Goal: Task Accomplishment & Management: Manage account settings

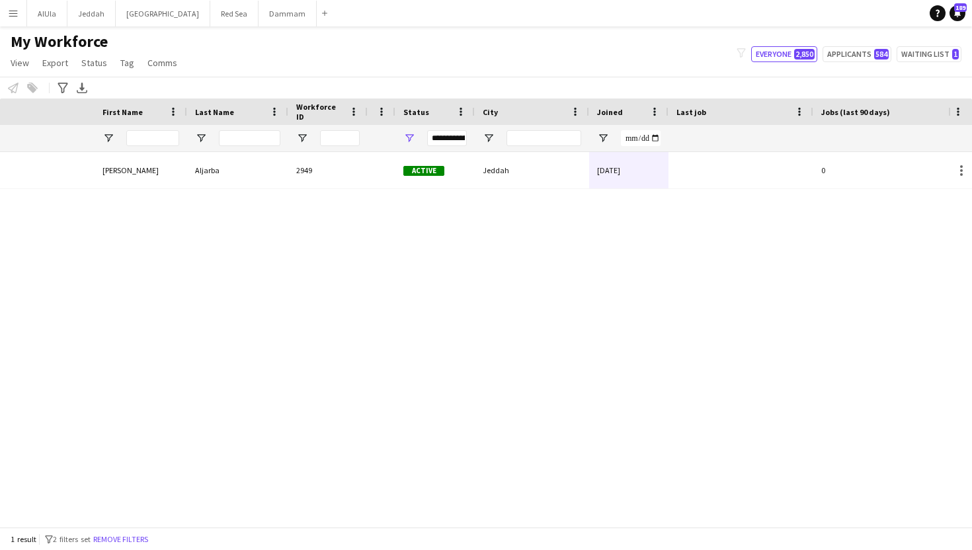
scroll to position [0, 259]
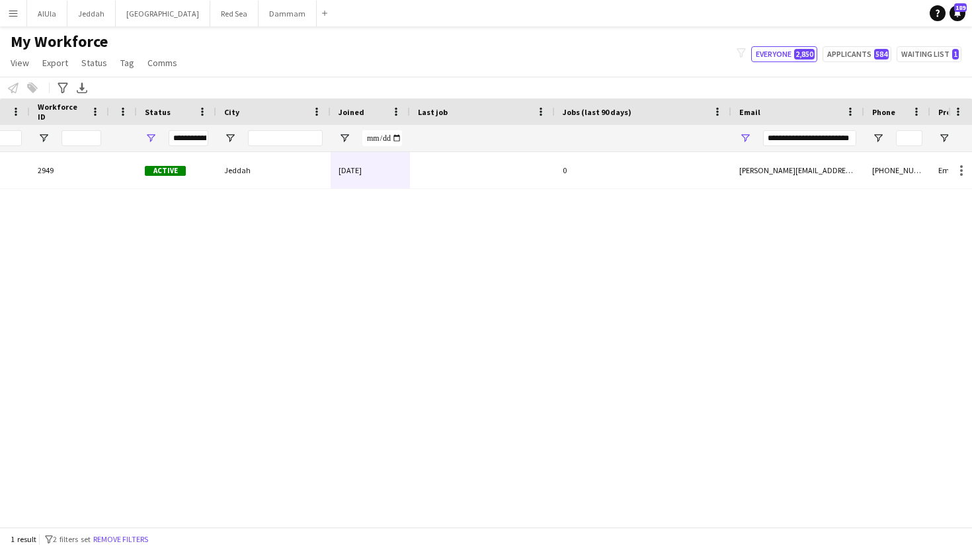
click at [791, 140] on input "**********" at bounding box center [809, 138] width 93 height 16
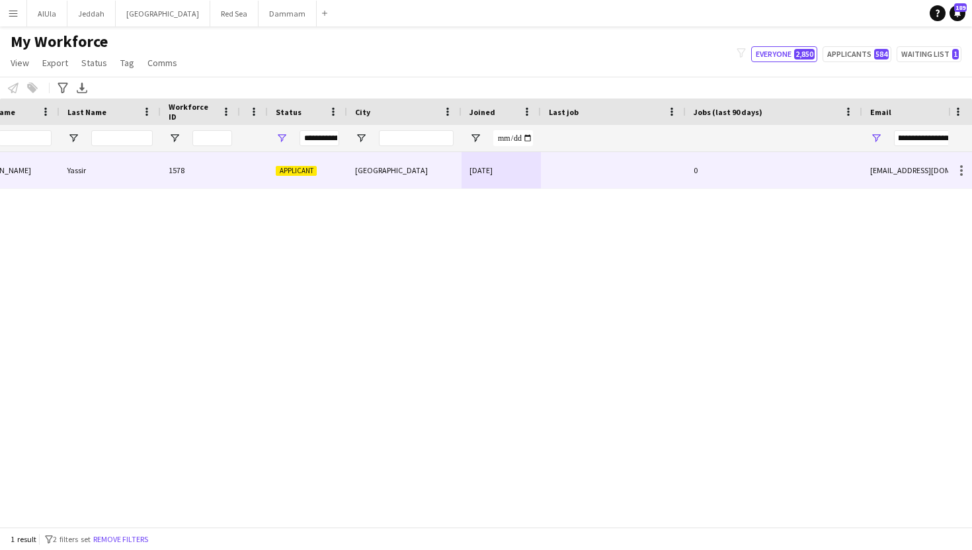
scroll to position [0, 0]
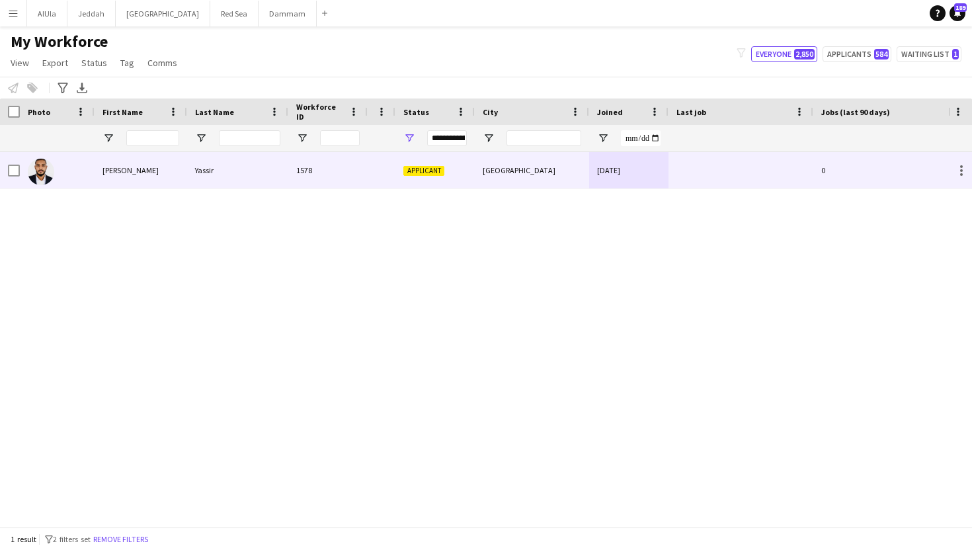
type input "**********"
click at [560, 167] on div "[GEOGRAPHIC_DATA]" at bounding box center [532, 170] width 114 height 36
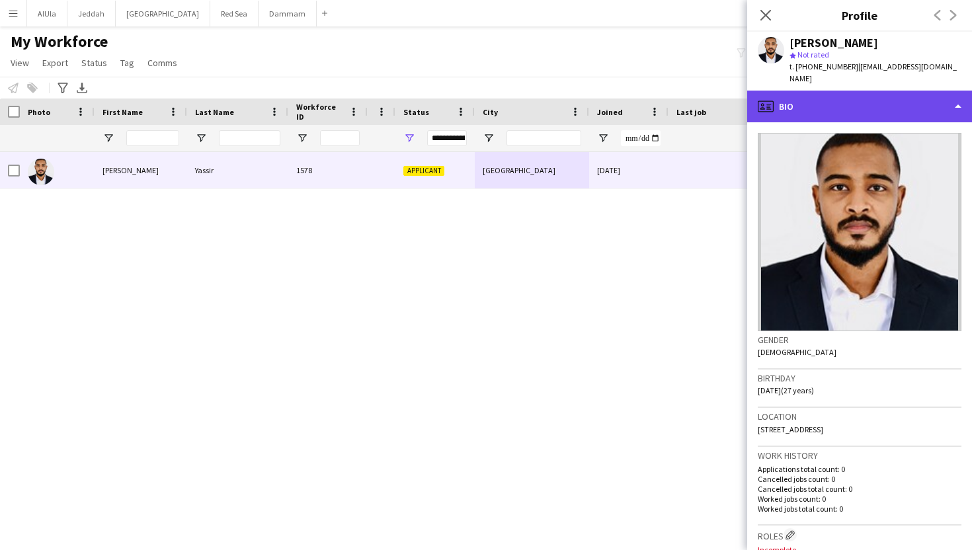
click at [823, 95] on div "profile Bio" at bounding box center [859, 107] width 225 height 32
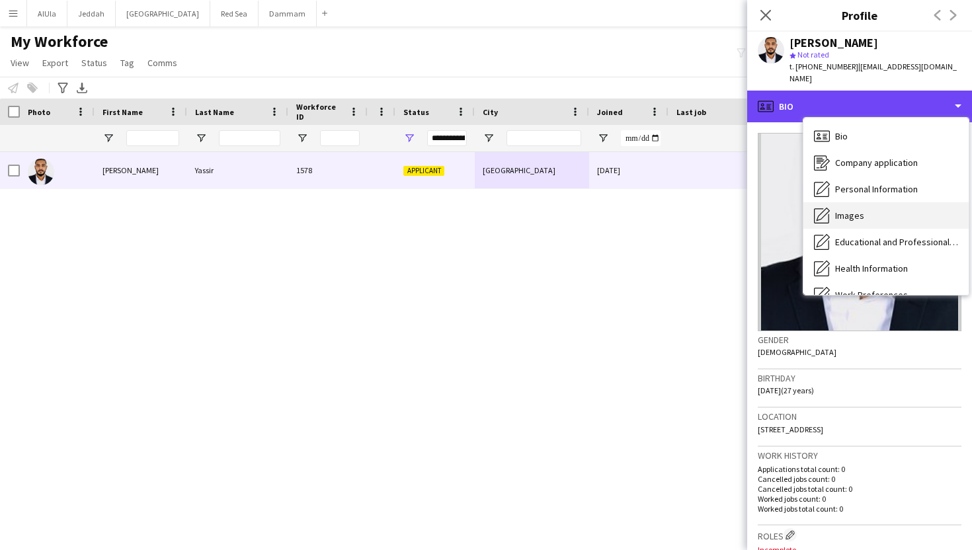
scroll to position [151, 0]
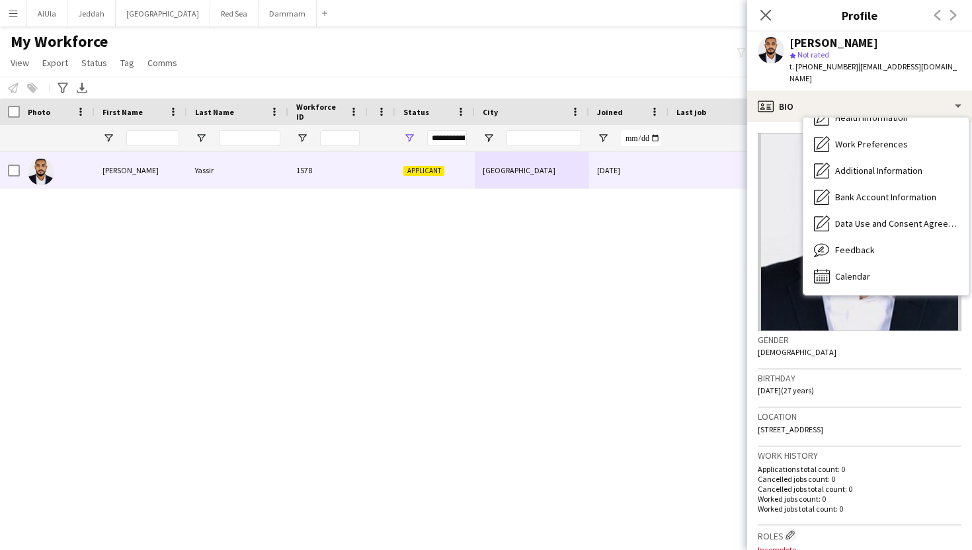
click at [562, 309] on div "[PERSON_NAME] 1578 Applicant [GEOGRAPHIC_DATA] [DATE] 0 [EMAIL_ADDRESS][DOMAIN_…" at bounding box center [474, 339] width 948 height 375
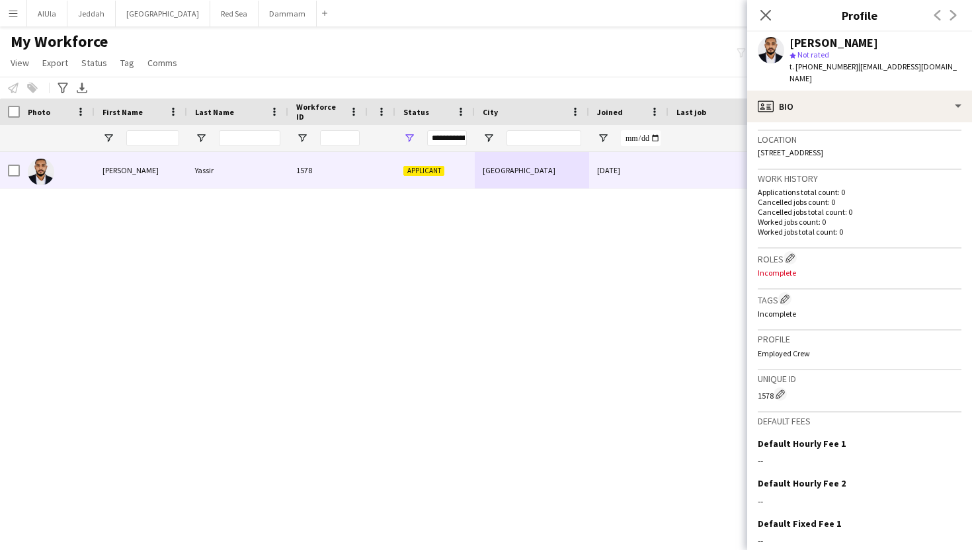
scroll to position [361, 0]
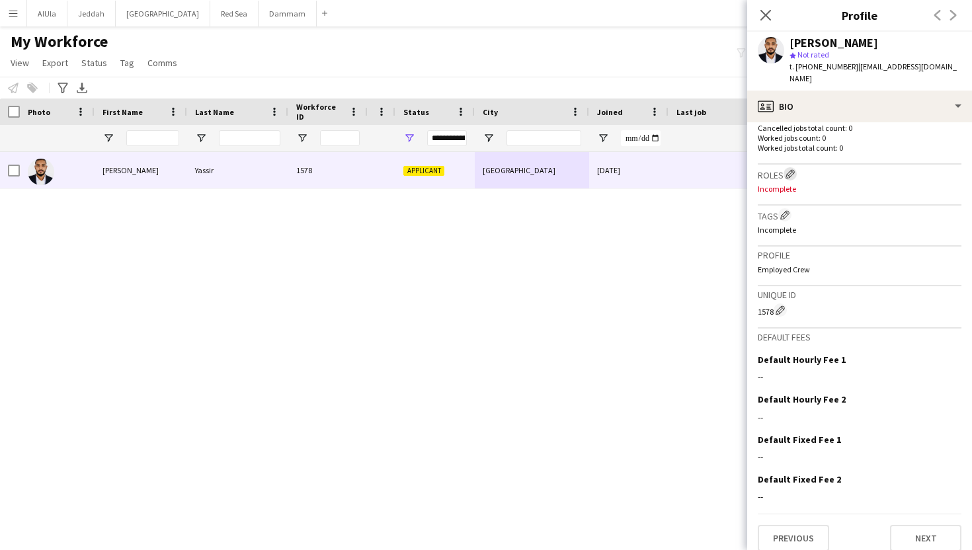
click at [794, 169] on app-icon "Edit crew company roles" at bounding box center [790, 173] width 9 height 9
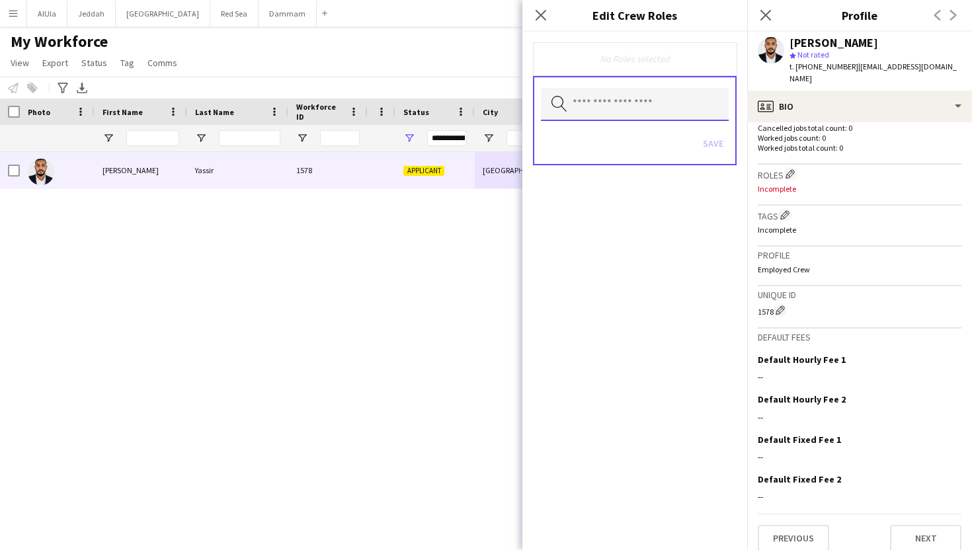
click at [638, 105] on input "text" at bounding box center [635, 104] width 188 height 33
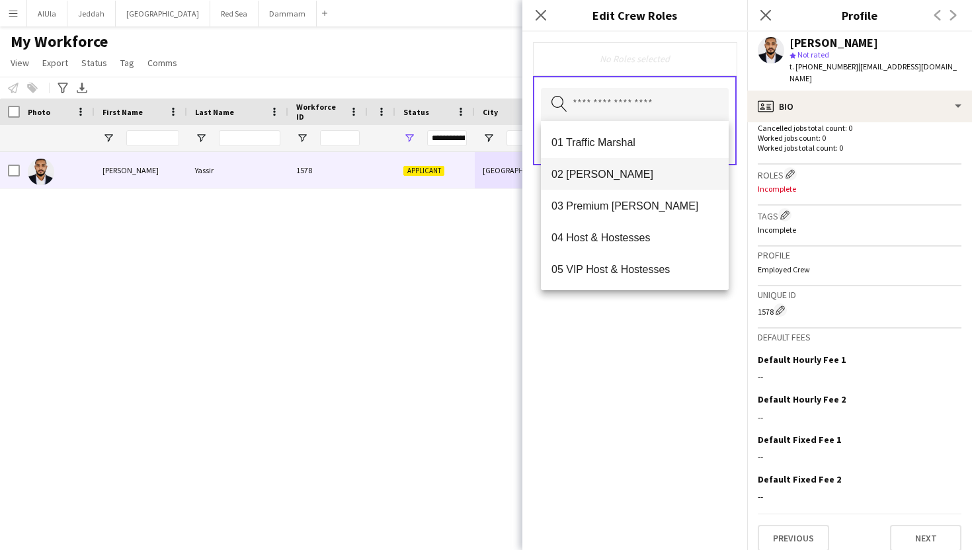
click at [622, 170] on span "02 [PERSON_NAME]" at bounding box center [635, 174] width 167 height 13
click at [616, 60] on icon at bounding box center [618, 59] width 5 height 5
click at [588, 108] on input "text" at bounding box center [635, 104] width 188 height 33
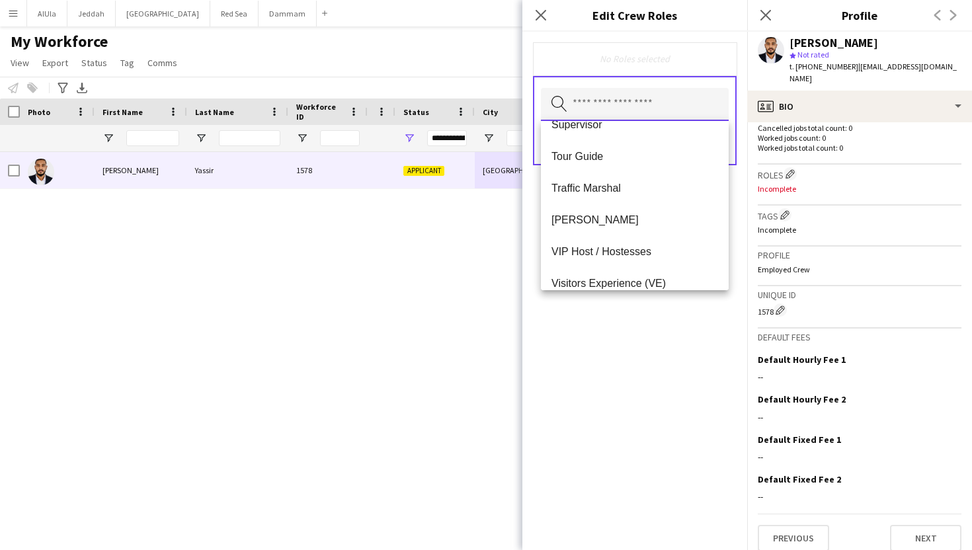
scroll to position [916, 0]
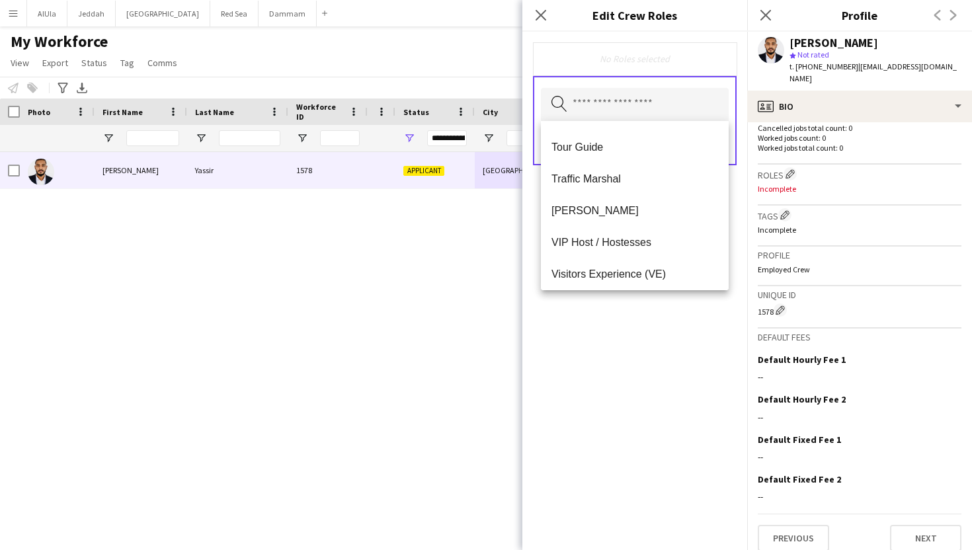
click at [608, 219] on mat-option "[PERSON_NAME]" at bounding box center [635, 210] width 188 height 32
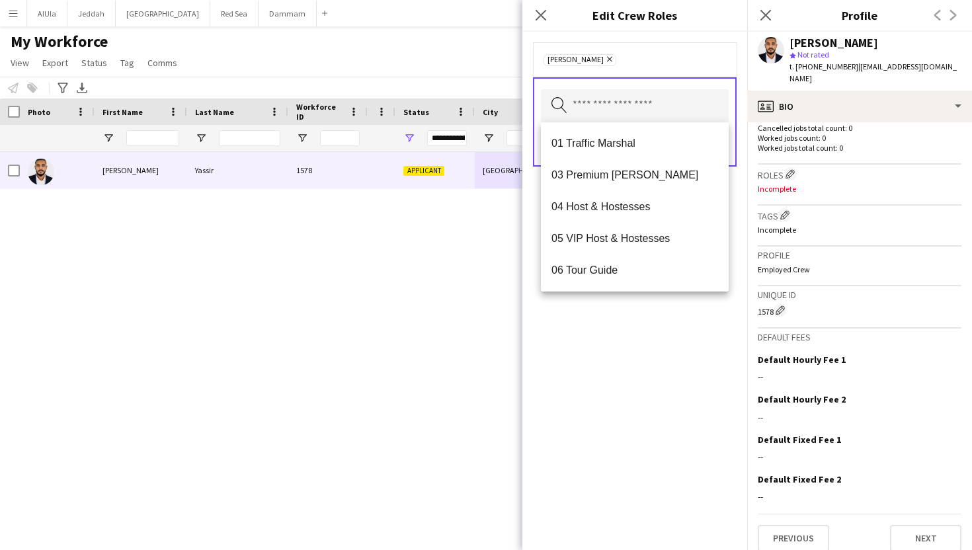
click at [661, 325] on div "[PERSON_NAME] Remove Search by role type Save" at bounding box center [635, 291] width 225 height 519
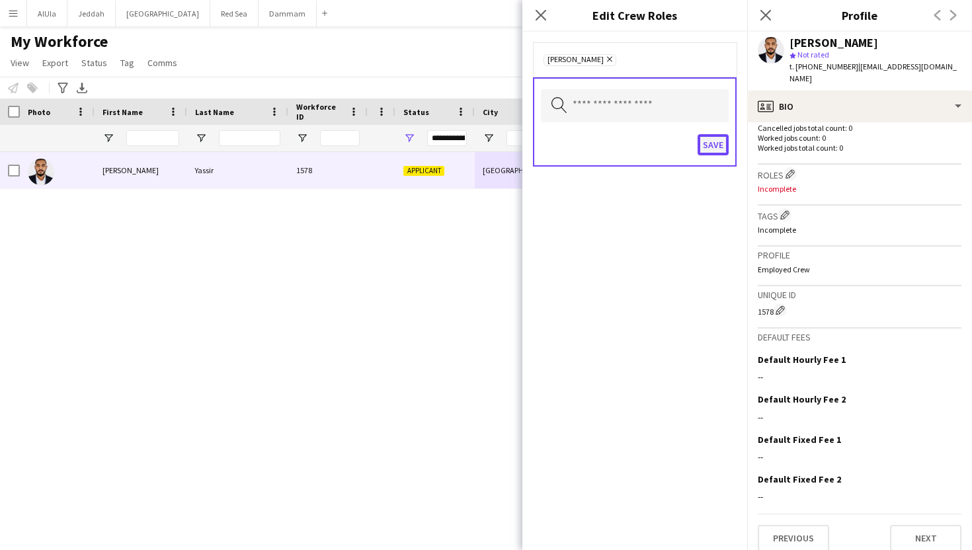
click at [716, 149] on button "Save" at bounding box center [713, 144] width 31 height 21
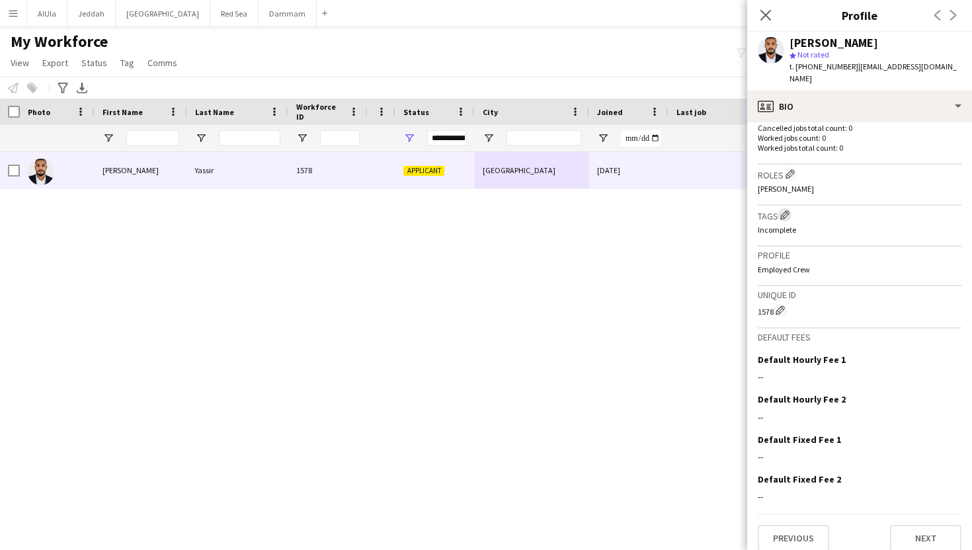
click at [787, 210] on app-icon "Edit crew company tags" at bounding box center [784, 214] width 9 height 9
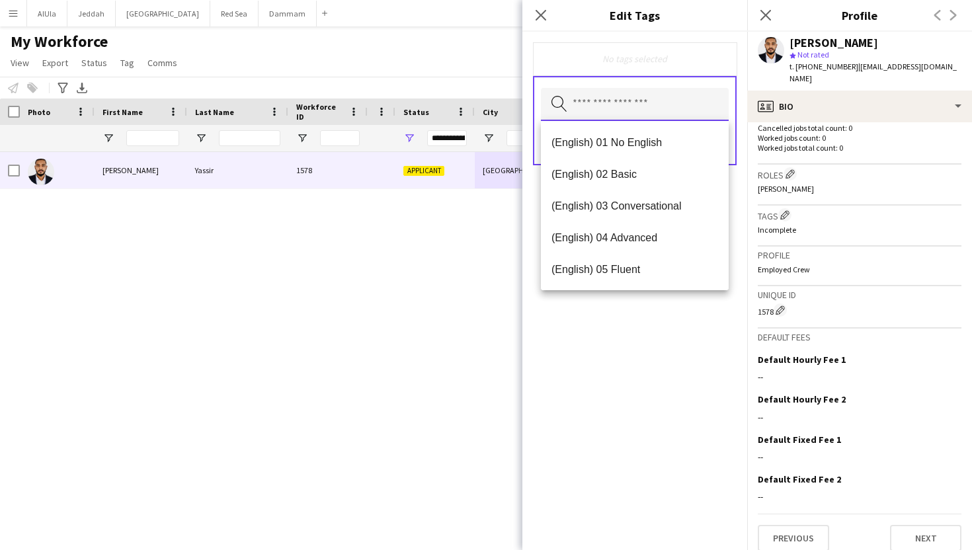
click at [628, 104] on input "text" at bounding box center [635, 104] width 188 height 33
click at [618, 205] on span "(English) 03 Conversational" at bounding box center [635, 206] width 167 height 13
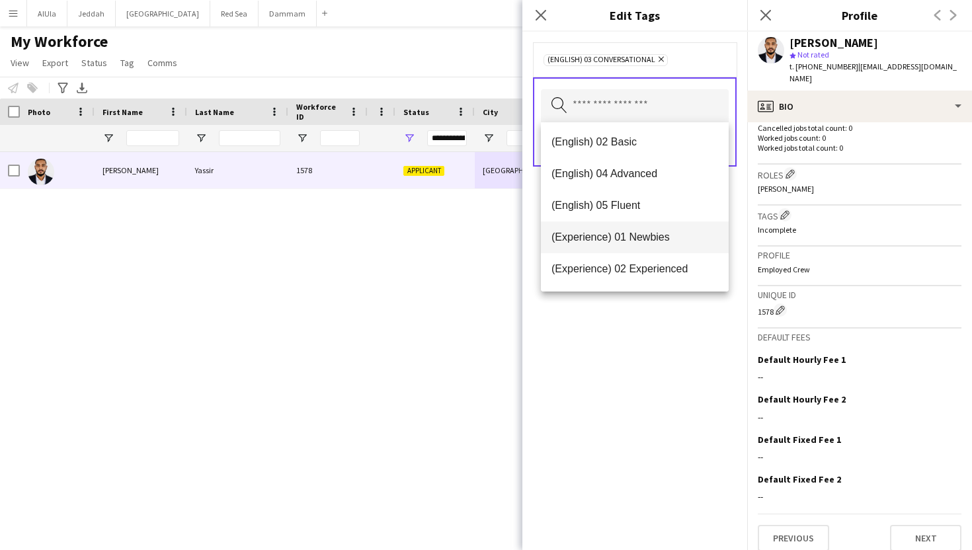
click at [620, 231] on span "(Experience) 01 Newbies" at bounding box center [635, 237] width 167 height 13
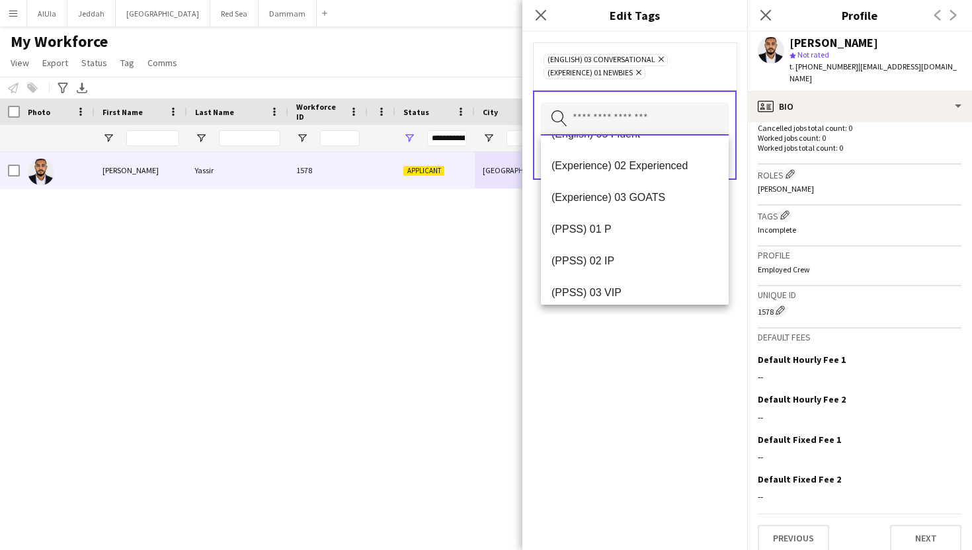
scroll to position [133, 0]
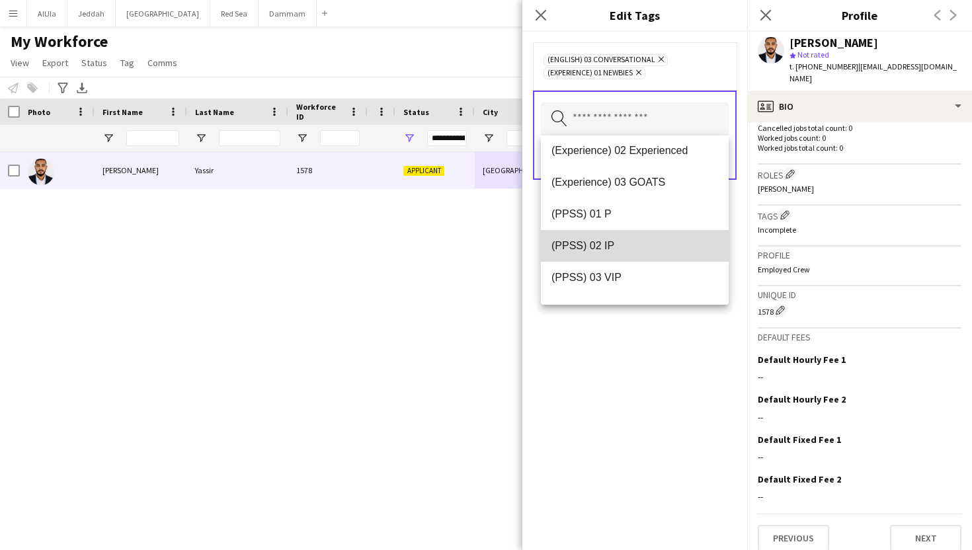
click at [618, 234] on mat-option "(PPSS) 02 IP" at bounding box center [635, 246] width 188 height 32
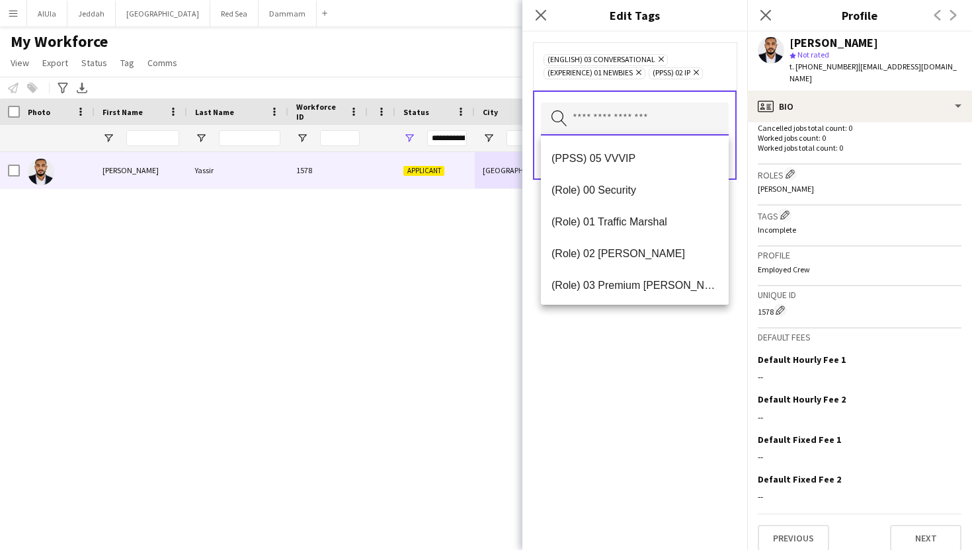
scroll to position [288, 0]
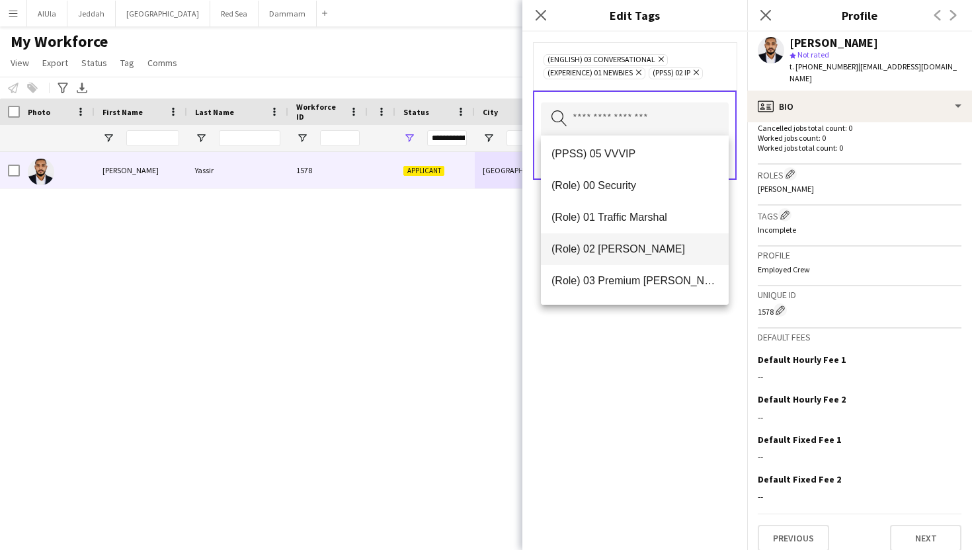
click at [618, 243] on span "(Role) 02 [PERSON_NAME]" at bounding box center [635, 249] width 167 height 13
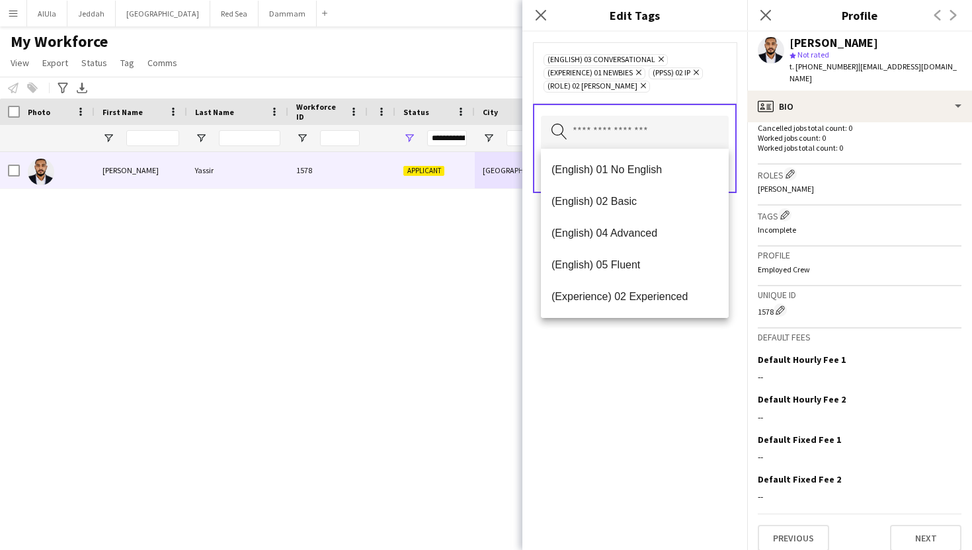
click at [622, 323] on div "(English) 03 Conversational Remove (Experience) 01 Newbies Remove (PPSS) 02 IP …" at bounding box center [635, 291] width 225 height 519
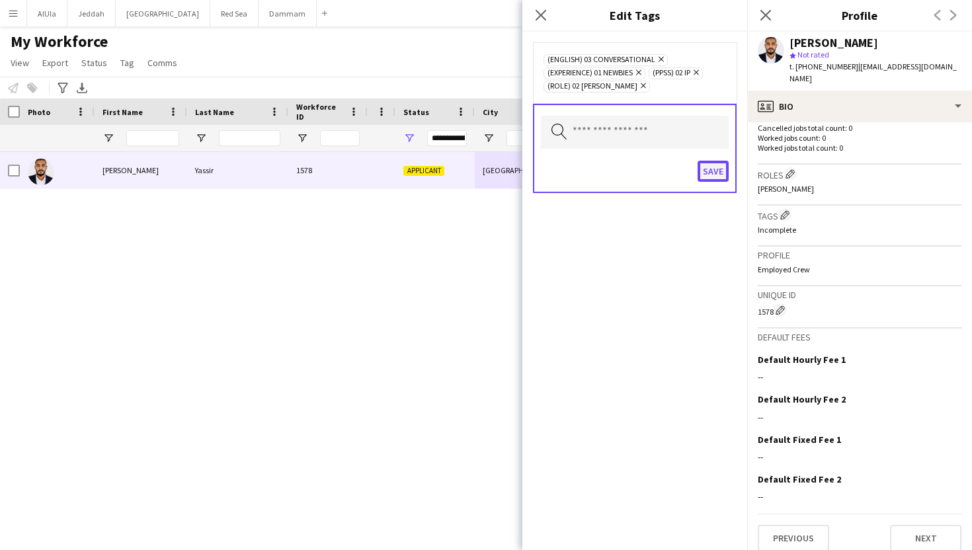
click at [716, 167] on button "Save" at bounding box center [713, 171] width 31 height 21
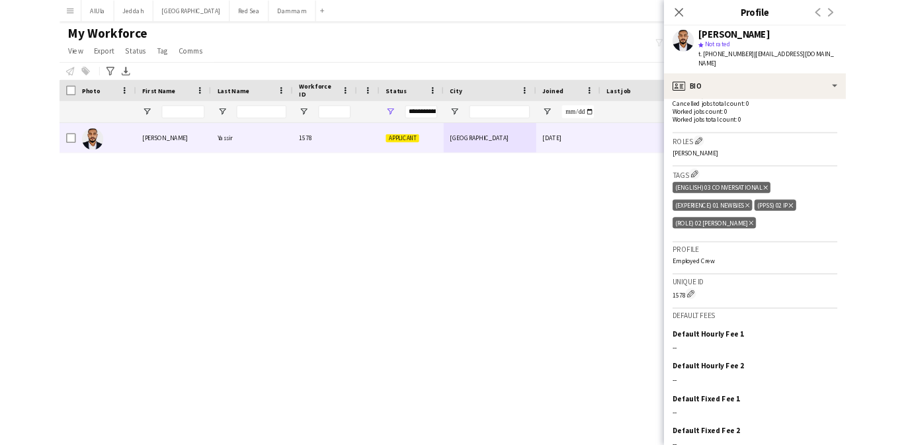
scroll to position [414, 0]
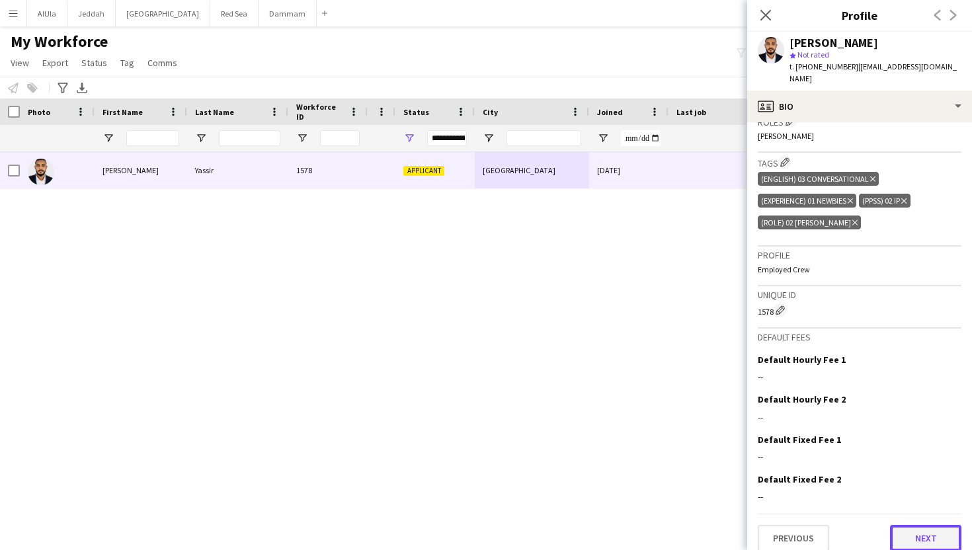
click at [917, 525] on button "Next" at bounding box center [925, 538] width 71 height 26
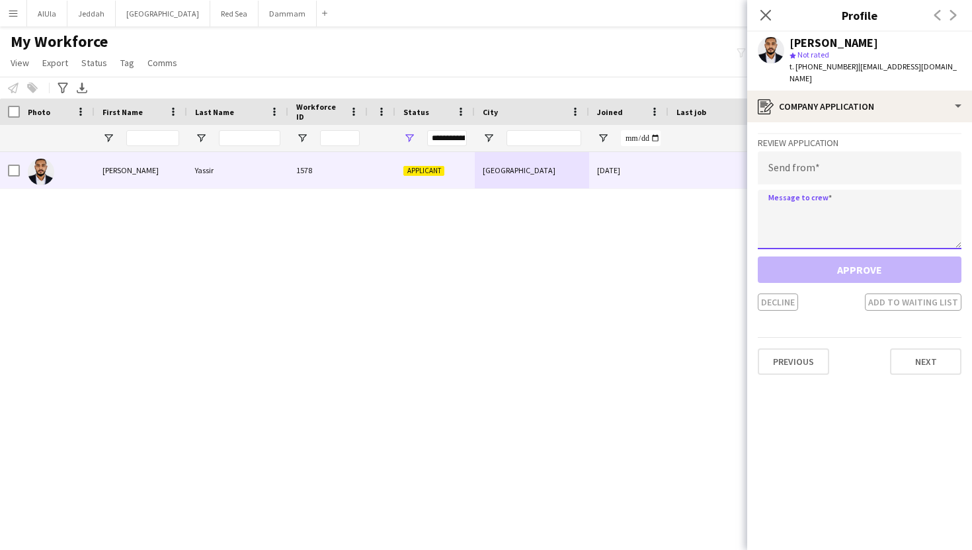
click at [843, 226] on textarea at bounding box center [860, 220] width 204 height 60
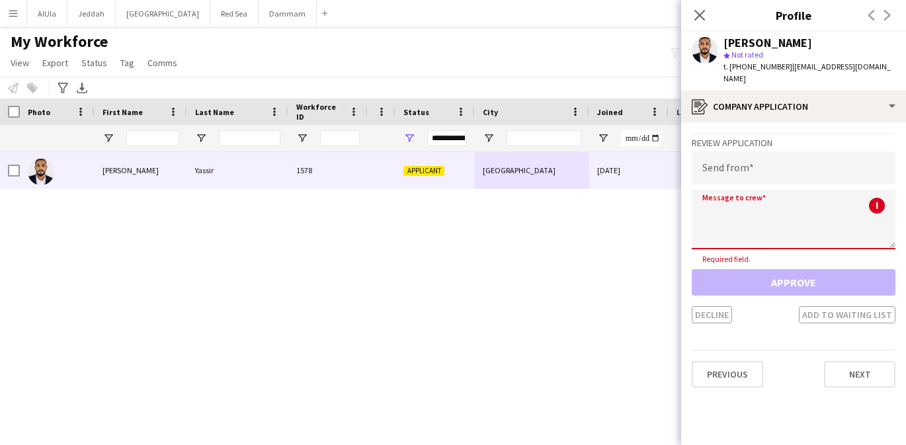
paste textarea "**********"
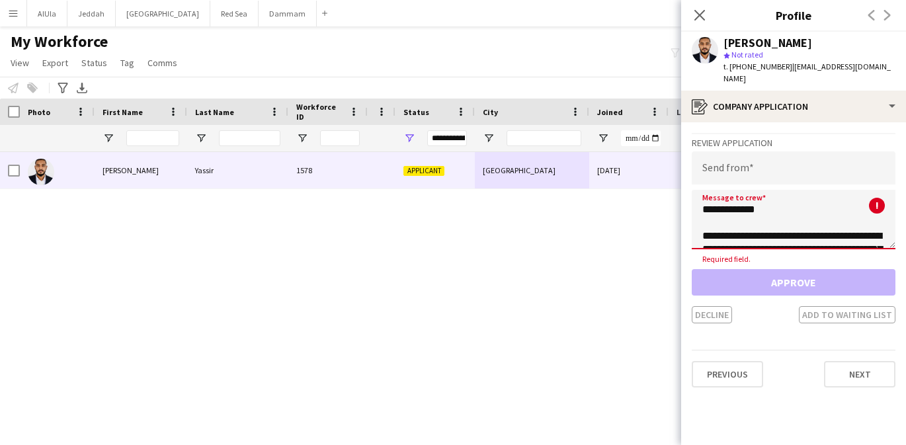
scroll to position [220, 0]
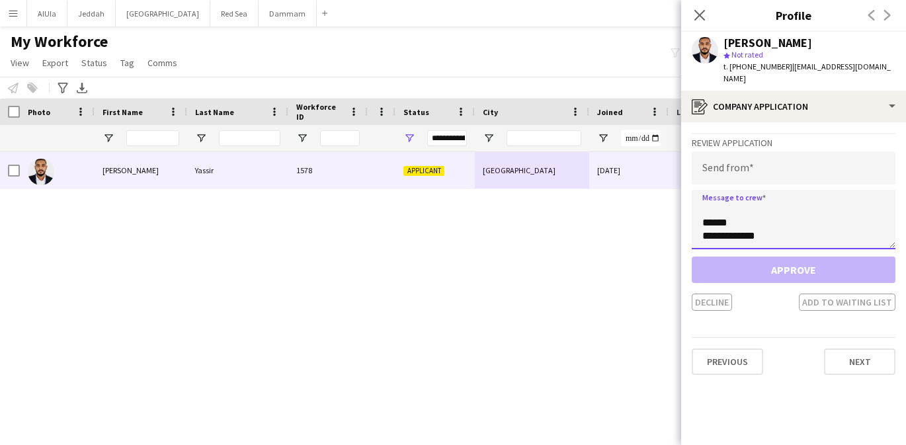
type textarea "**********"
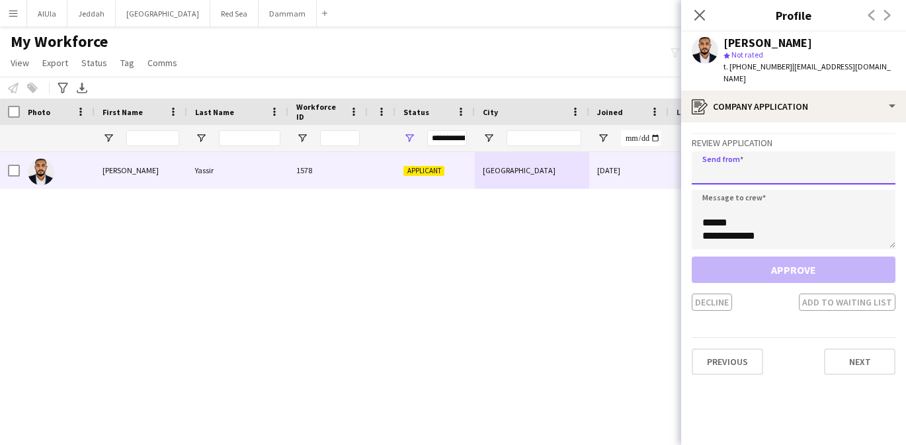
click at [710, 161] on input "email" at bounding box center [794, 167] width 204 height 33
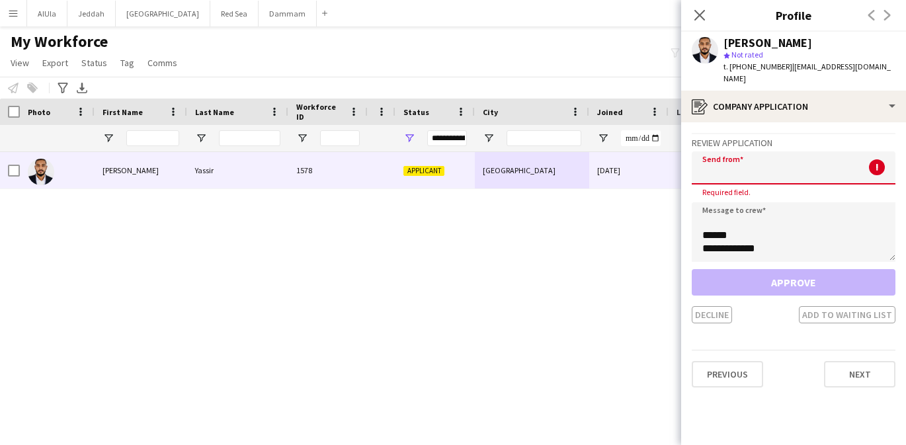
click at [806, 156] on input "email" at bounding box center [794, 167] width 204 height 33
paste input "**********"
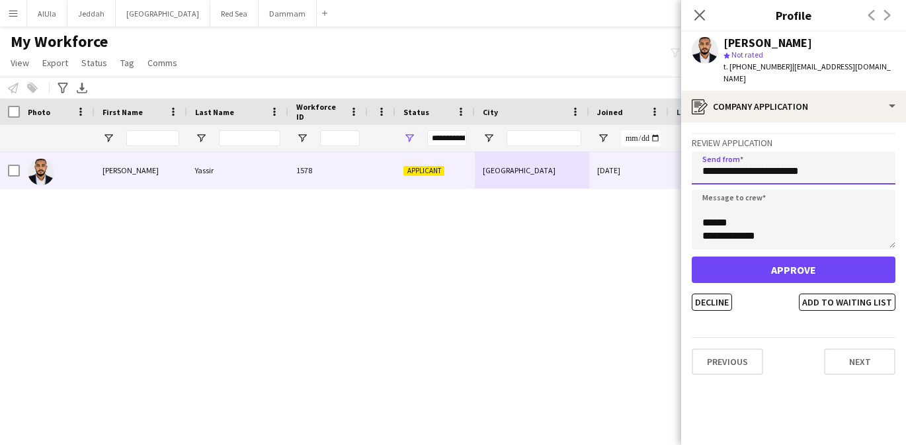
type input "**********"
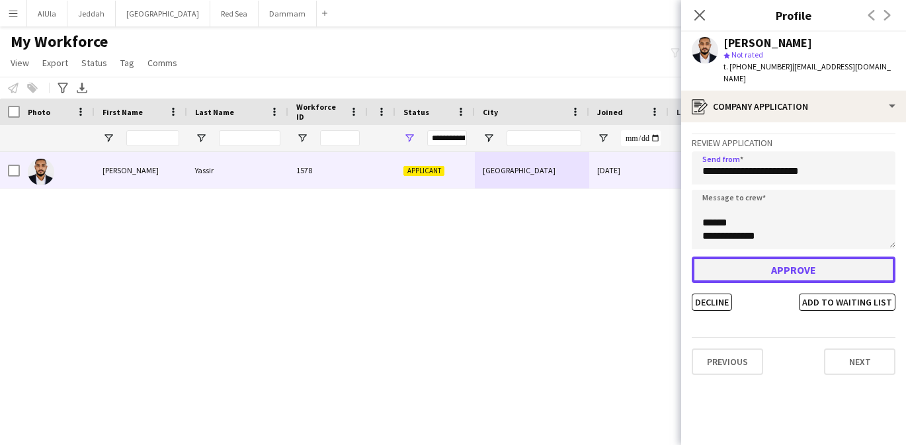
click at [786, 260] on button "Approve" at bounding box center [794, 270] width 204 height 26
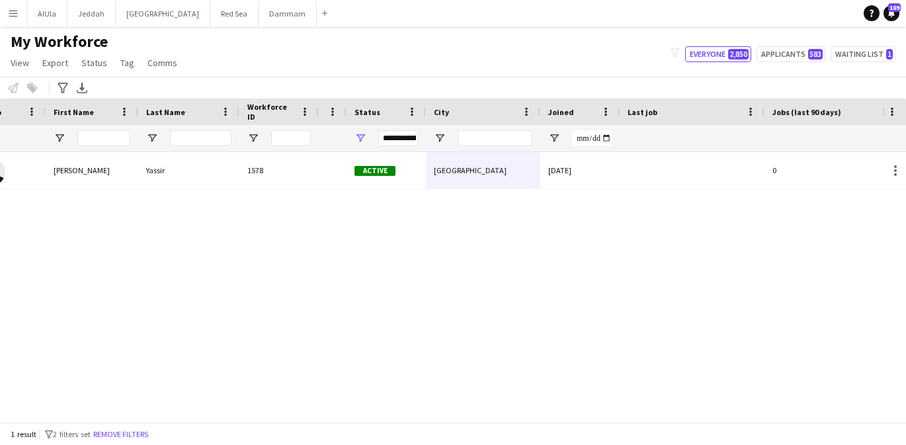
scroll to position [0, 172]
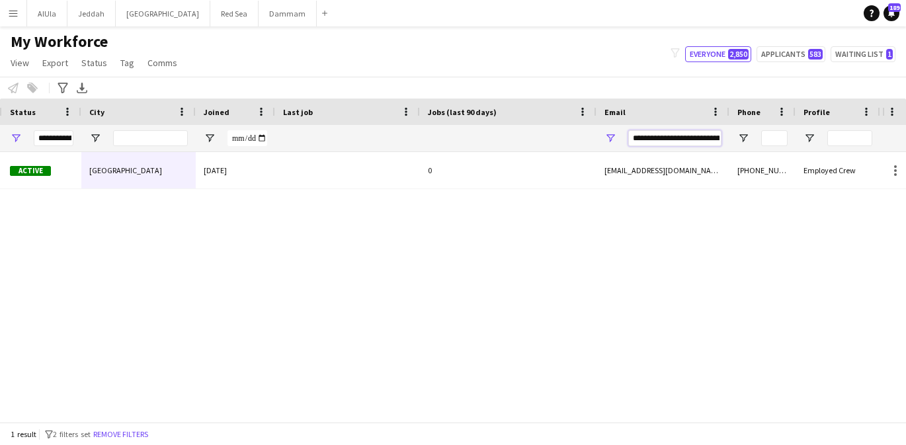
click at [696, 139] on input "**********" at bounding box center [674, 138] width 93 height 16
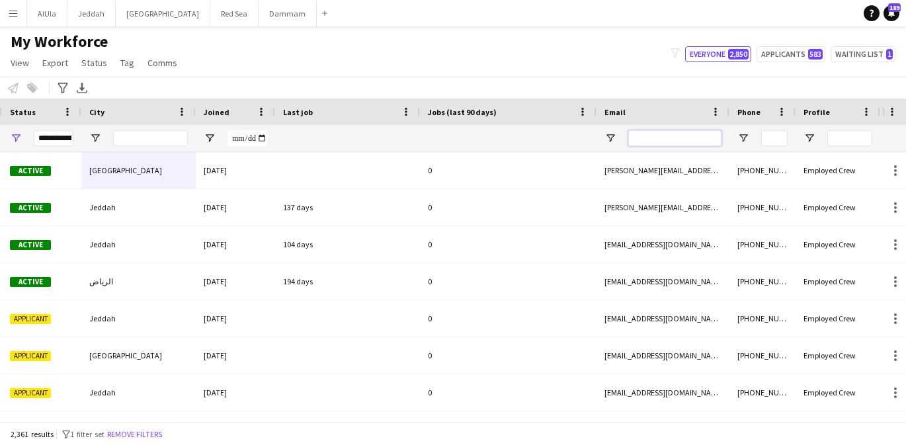
paste input "**********"
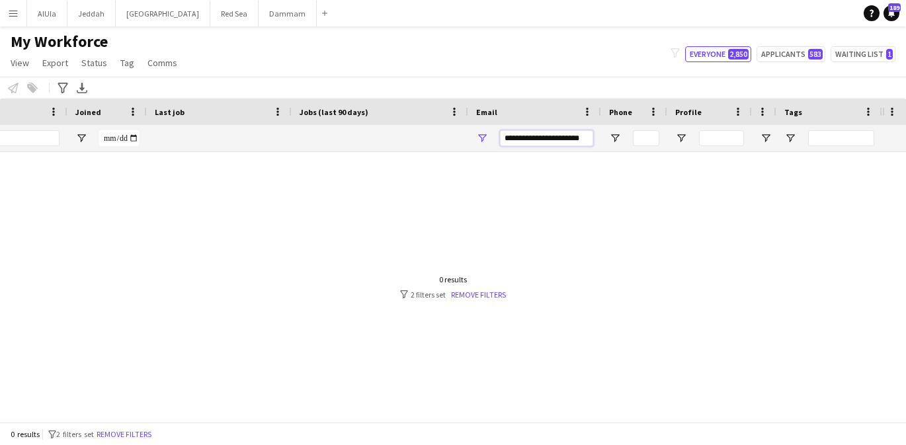
type input "**********"
click at [528, 196] on div at bounding box center [441, 287] width 882 height 270
click at [18, 11] on app-icon "Menu" at bounding box center [13, 13] width 11 height 11
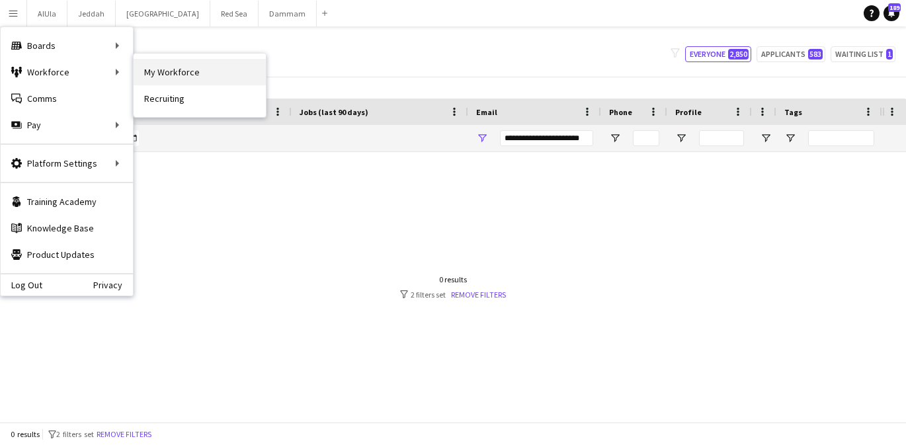
click at [158, 67] on link "My Workforce" at bounding box center [200, 72] width 132 height 26
type input "**********"
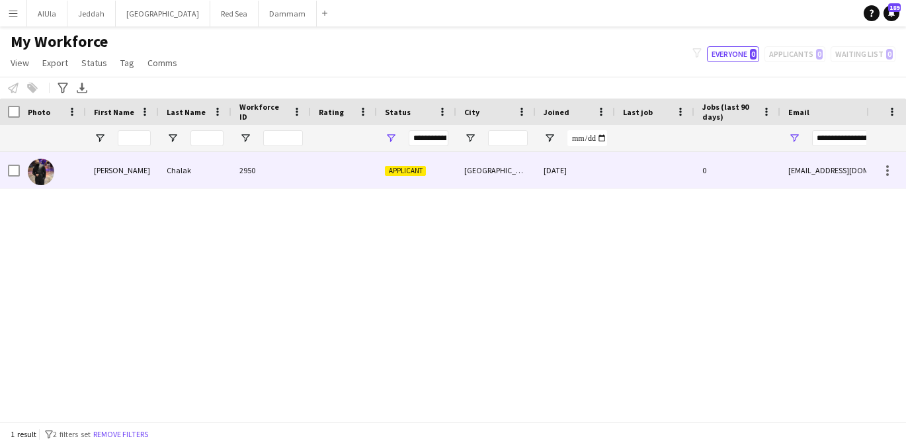
click at [338, 170] on div at bounding box center [344, 170] width 66 height 36
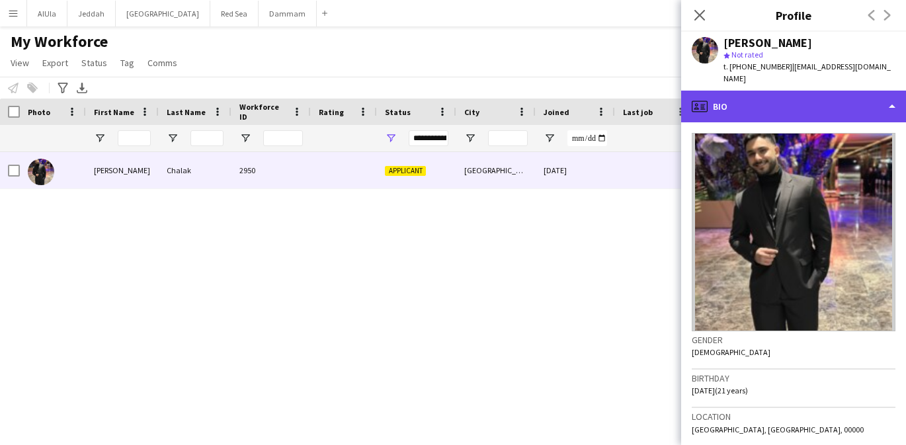
click at [720, 91] on div "profile Bio" at bounding box center [793, 107] width 225 height 32
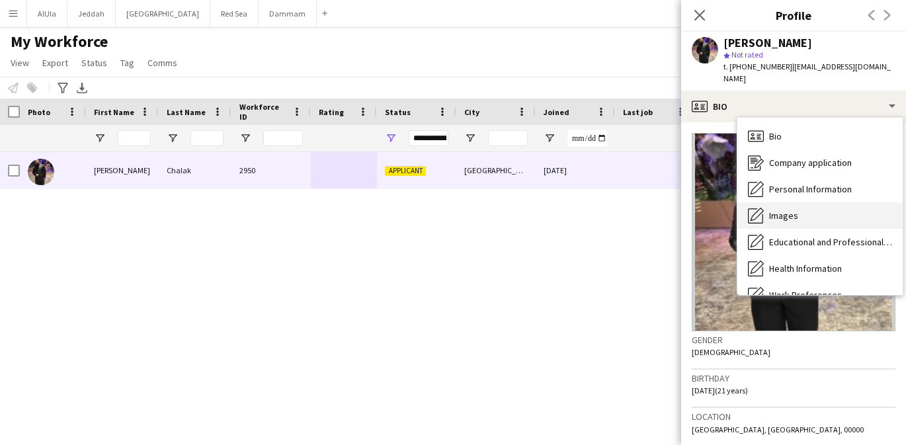
click at [793, 210] on span "Images" at bounding box center [783, 216] width 29 height 12
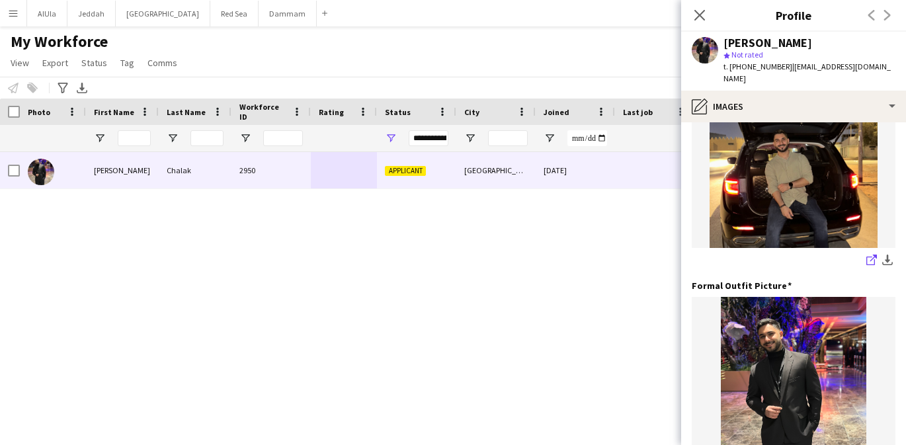
click at [864, 253] on link "share-external-link-1" at bounding box center [872, 261] width 16 height 16
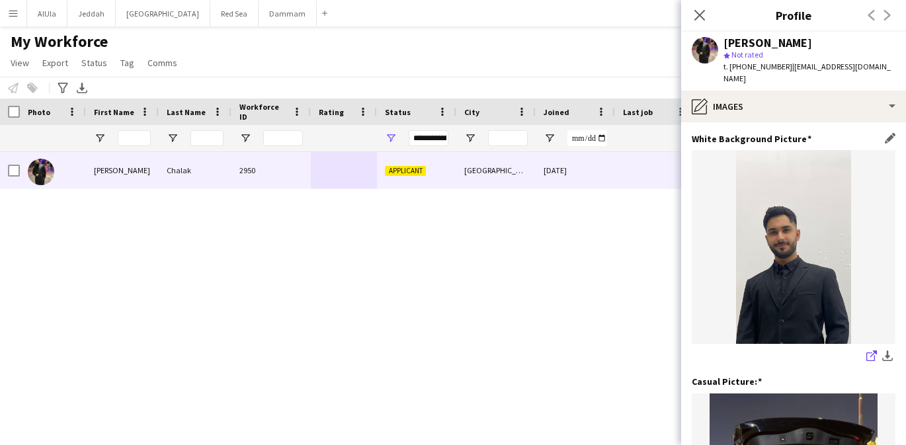
click at [874, 351] on icon "share-external-link-1" at bounding box center [871, 356] width 11 height 11
click at [702, 18] on icon at bounding box center [699, 15] width 13 height 13
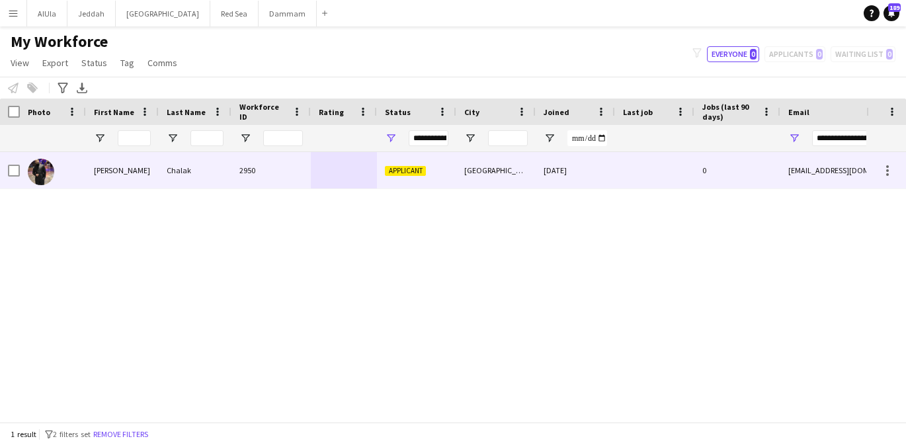
click at [718, 164] on div "0" at bounding box center [737, 170] width 86 height 36
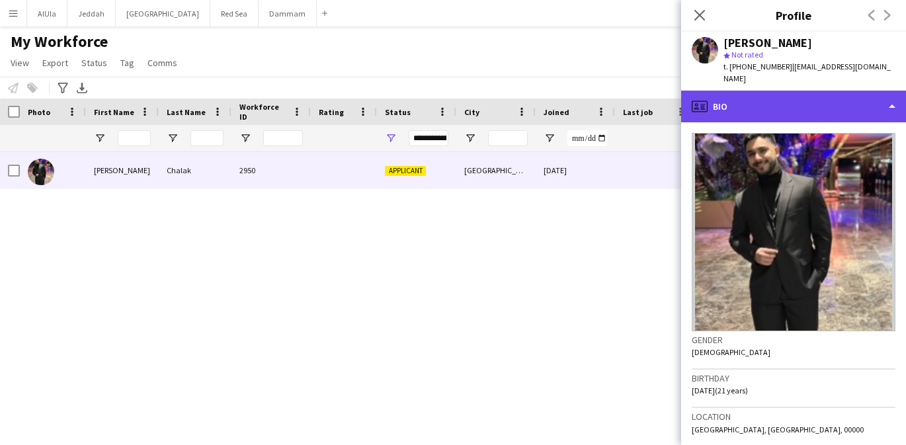
click at [778, 106] on div "profile Bio" at bounding box center [793, 107] width 225 height 32
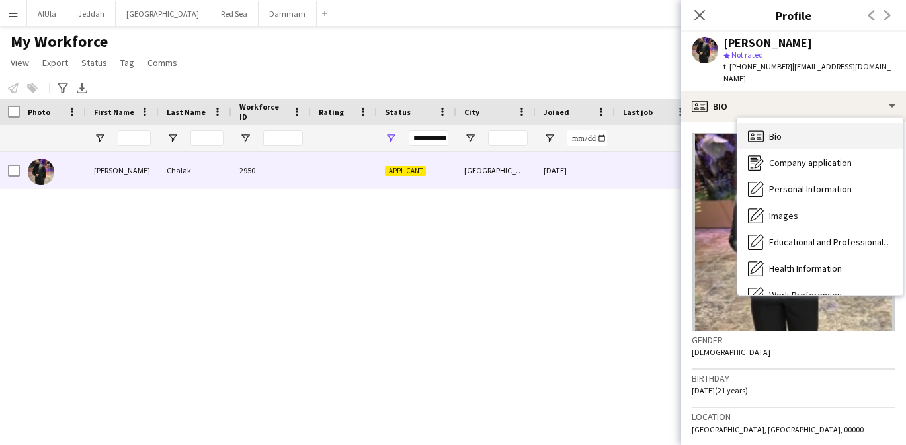
click at [788, 128] on div "Bio Bio" at bounding box center [819, 136] width 165 height 26
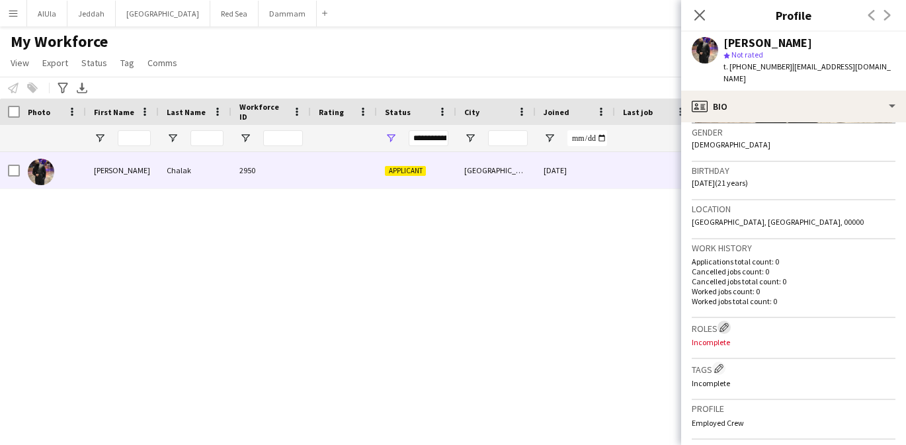
click at [726, 323] on app-icon "Edit crew company roles" at bounding box center [724, 327] width 9 height 9
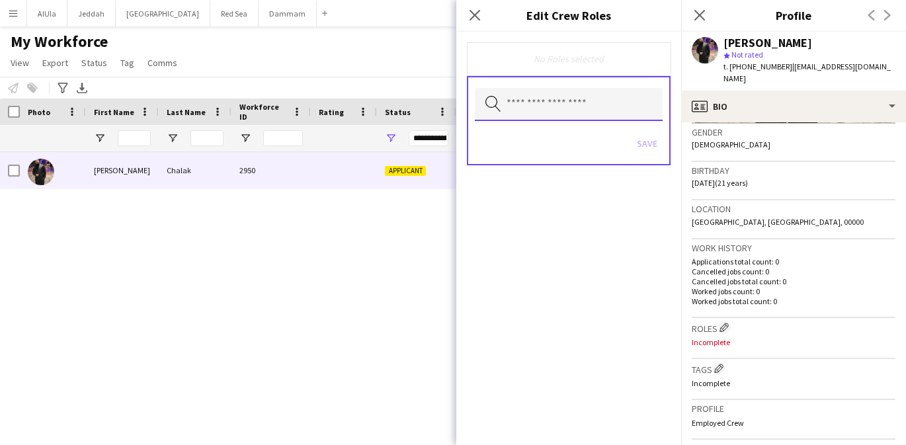
click at [549, 106] on input "text" at bounding box center [569, 104] width 188 height 33
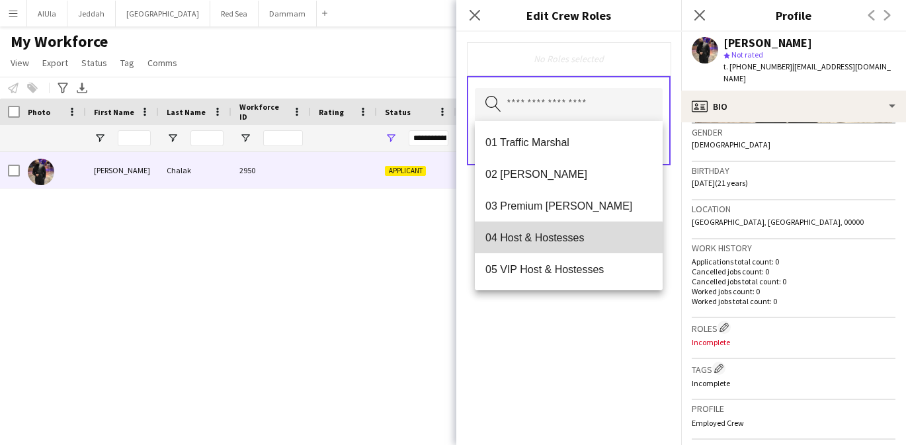
click at [556, 239] on span "04 Host & Hostesses" at bounding box center [568, 237] width 167 height 13
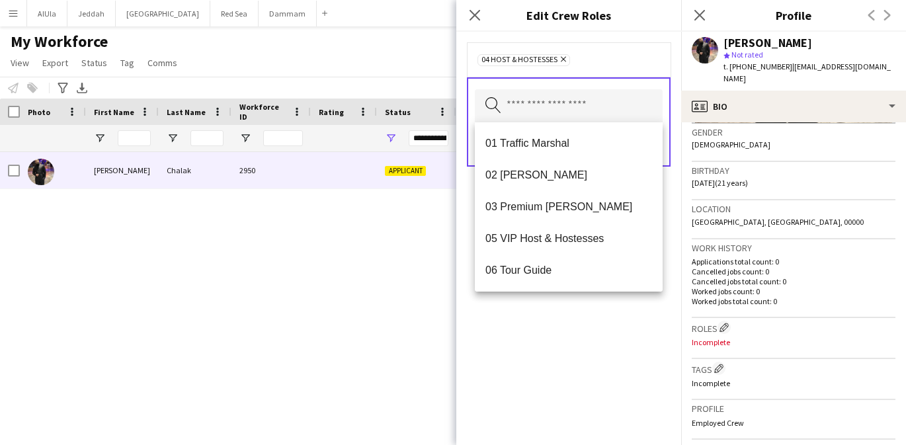
click at [554, 309] on div "04 Host & Hostesses Remove Search by role type Save" at bounding box center [568, 238] width 225 height 413
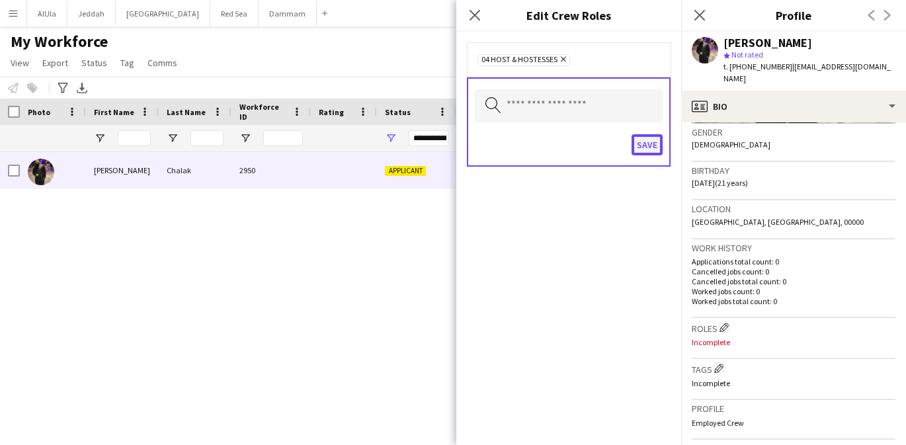
click at [644, 149] on button "Save" at bounding box center [647, 144] width 31 height 21
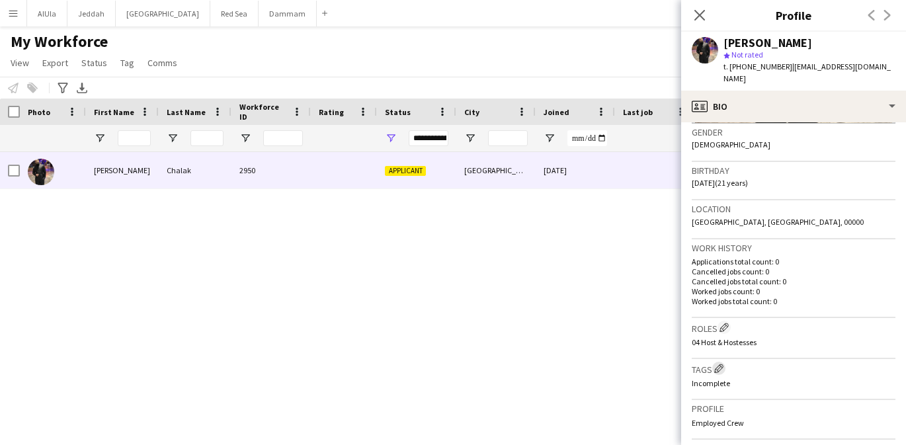
click at [718, 364] on app-icon "Edit crew company tags" at bounding box center [718, 368] width 9 height 9
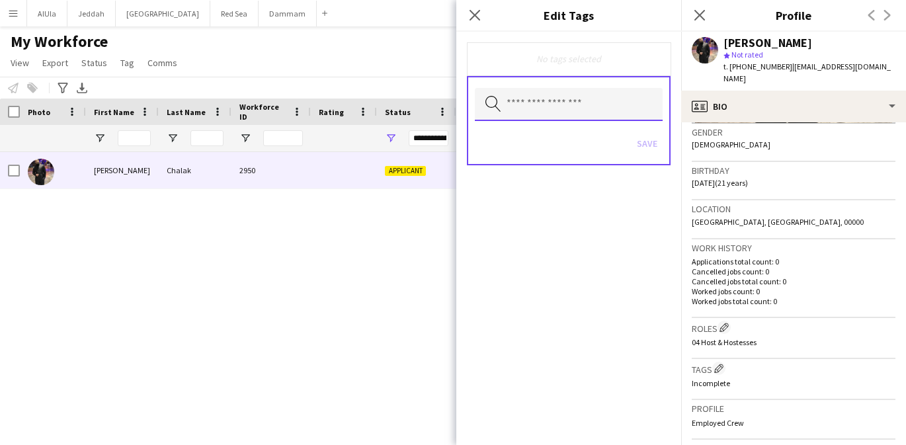
click at [552, 99] on input "text" at bounding box center [569, 104] width 188 height 33
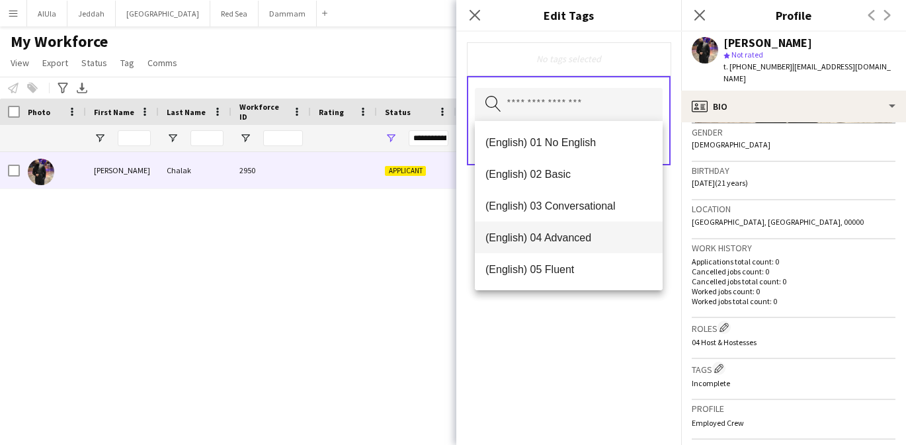
click at [558, 239] on span "(English) 04 Advanced" at bounding box center [568, 237] width 167 height 13
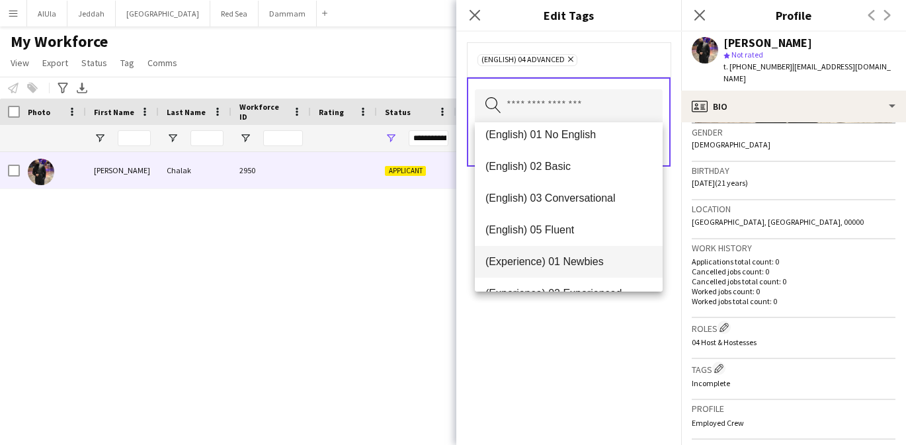
click at [565, 259] on span "(Experience) 01 Newbies" at bounding box center [568, 261] width 167 height 13
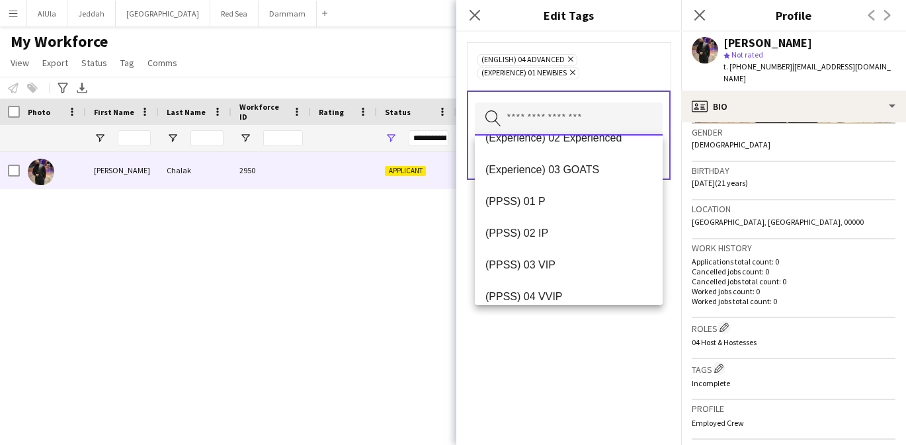
scroll to position [159, 0]
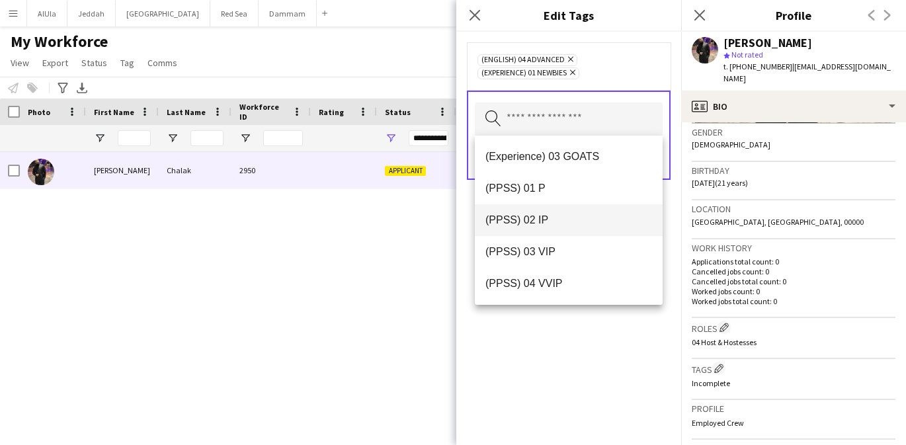
click at [558, 220] on span "(PPSS) 02 IP" at bounding box center [568, 220] width 167 height 13
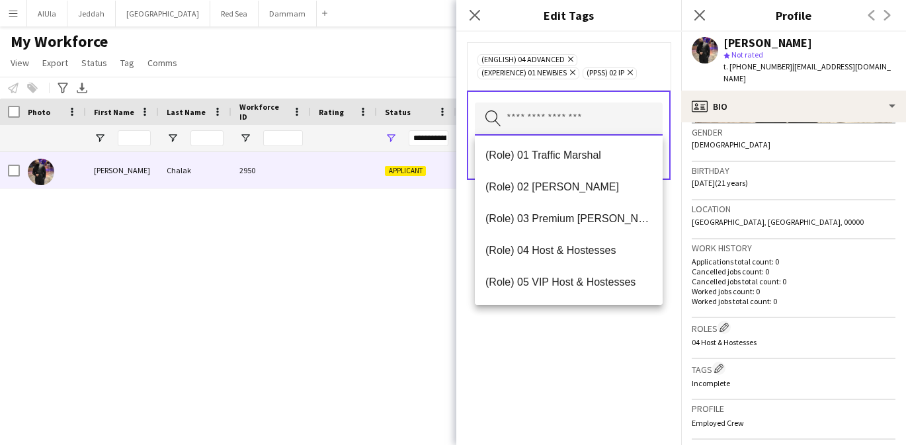
scroll to position [352, 0]
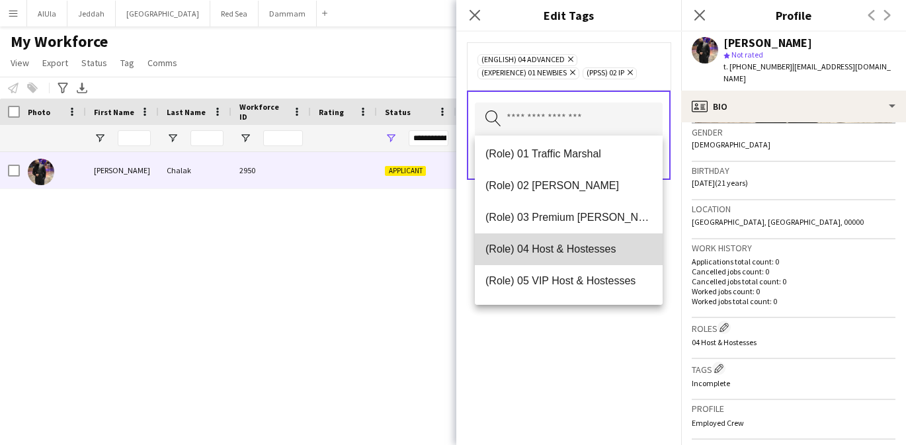
click at [558, 249] on span "(Role) 04 Host & Hostesses" at bounding box center [568, 249] width 167 height 13
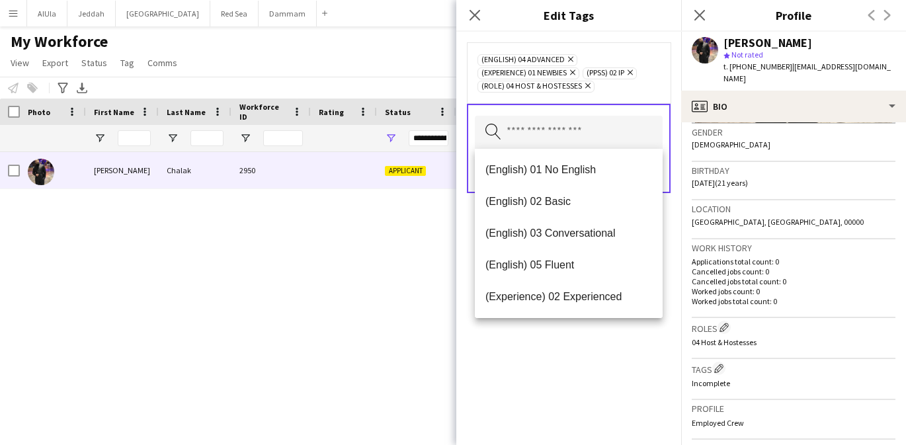
click at [556, 354] on div "(English) 04 Advanced Remove (Experience) 01 Newbies Remove (PPSS) 02 IP Remove…" at bounding box center [568, 238] width 225 height 413
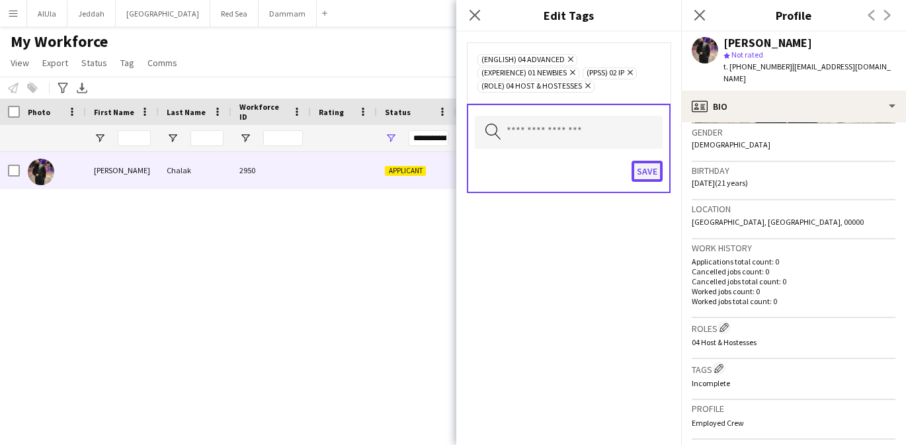
click at [648, 171] on button "Save" at bounding box center [647, 171] width 31 height 21
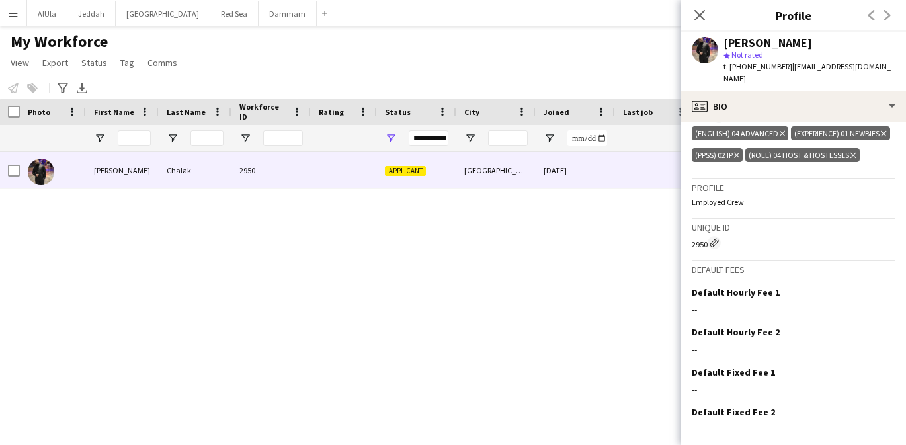
scroll to position [497, 0]
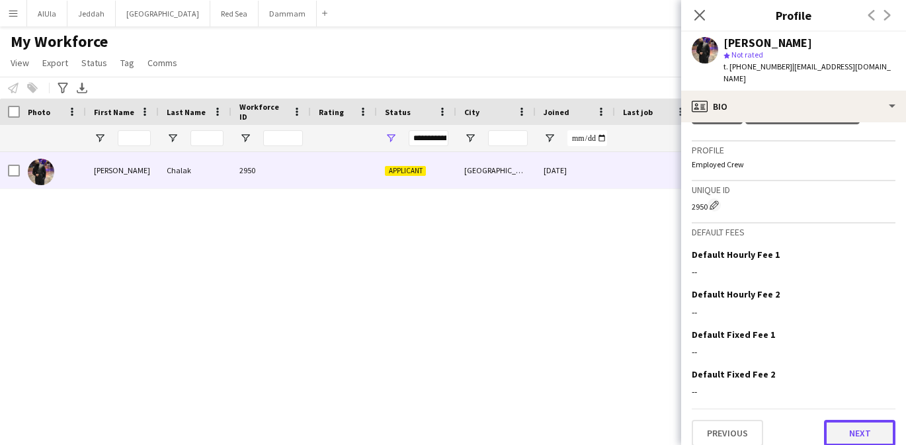
click at [854, 420] on button "Next" at bounding box center [859, 433] width 71 height 26
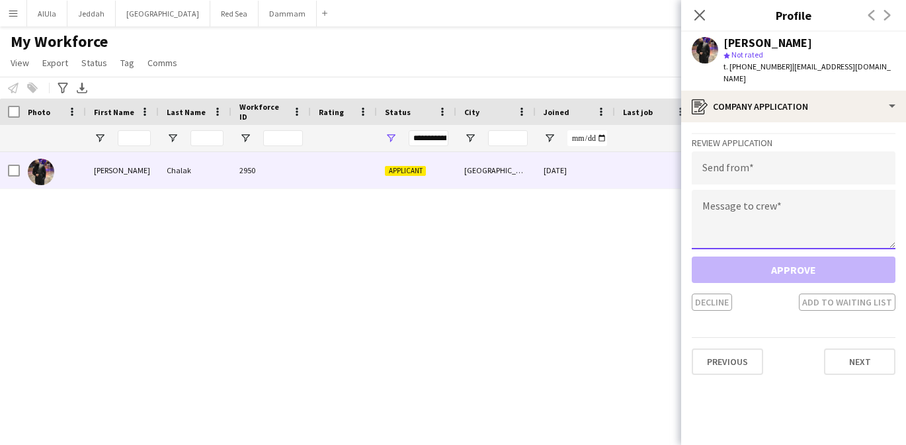
click at [722, 199] on textarea at bounding box center [794, 220] width 204 height 60
paste textarea "**********"
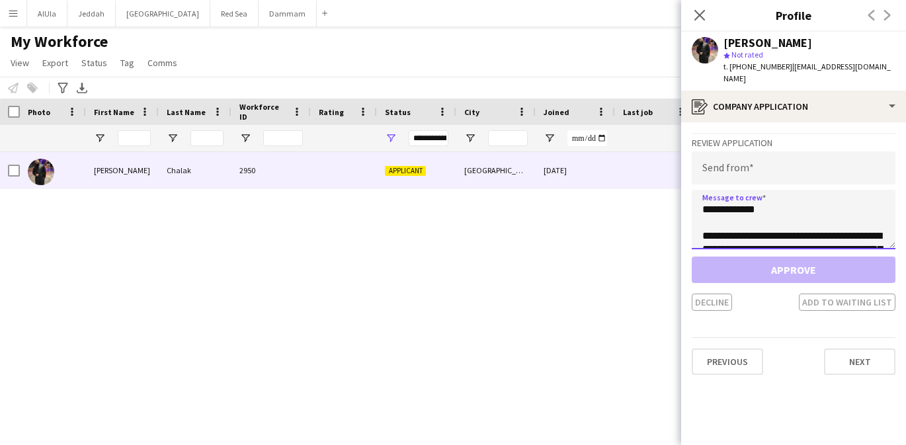
scroll to position [220, 0]
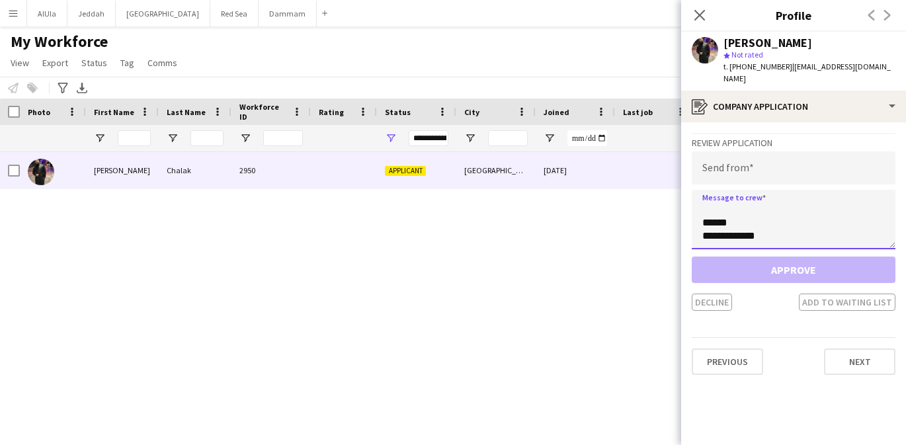
type textarea "**********"
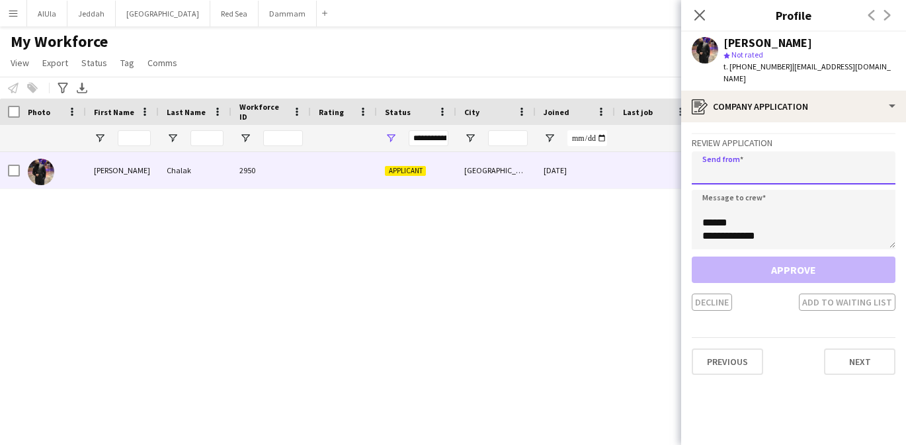
click at [730, 154] on input "email" at bounding box center [794, 167] width 204 height 33
paste input "**********"
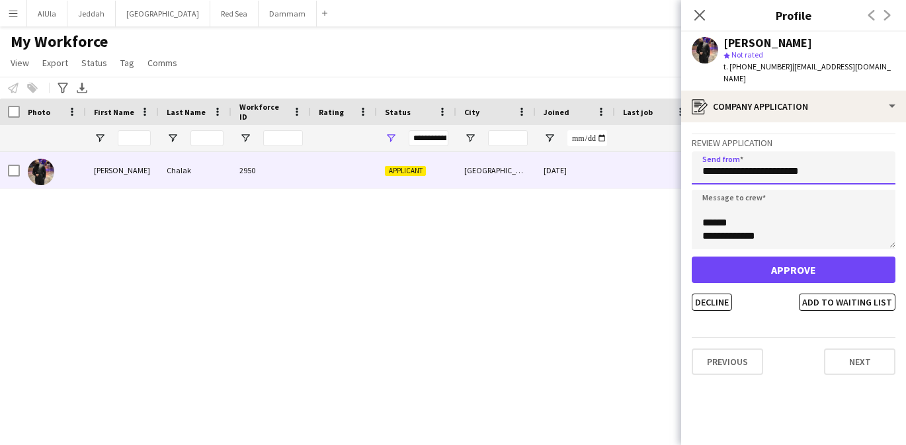
type input "**********"
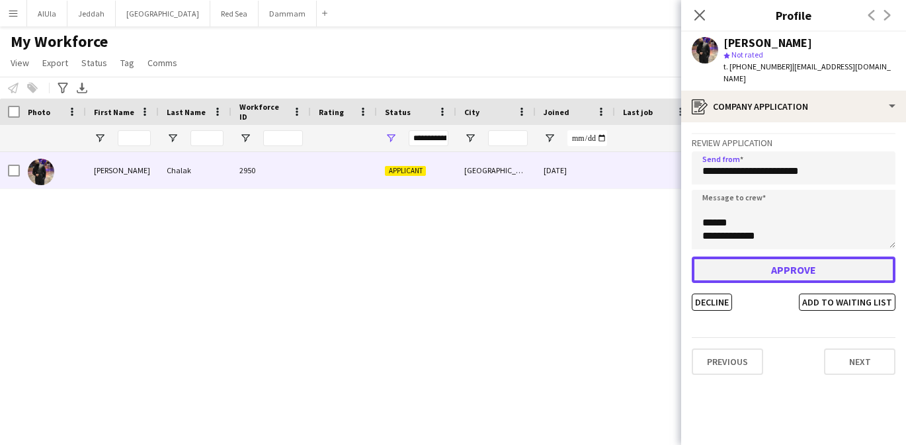
click at [767, 263] on button "Approve" at bounding box center [794, 270] width 204 height 26
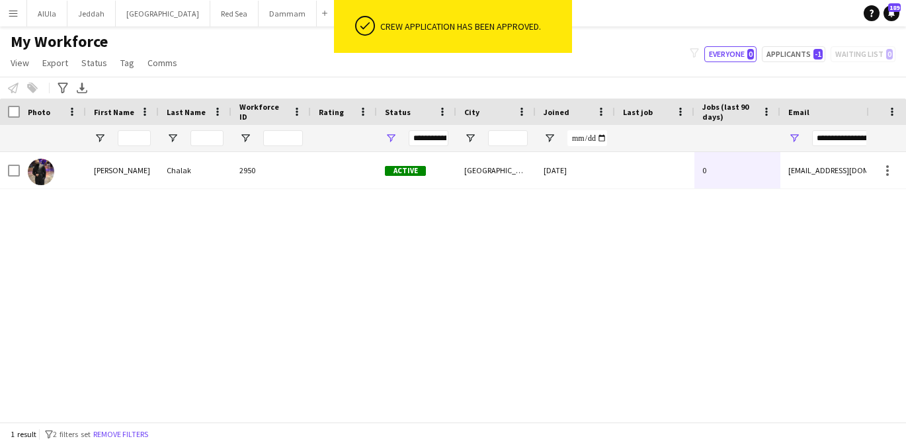
click at [5, 13] on button "Menu" at bounding box center [13, 13] width 26 height 26
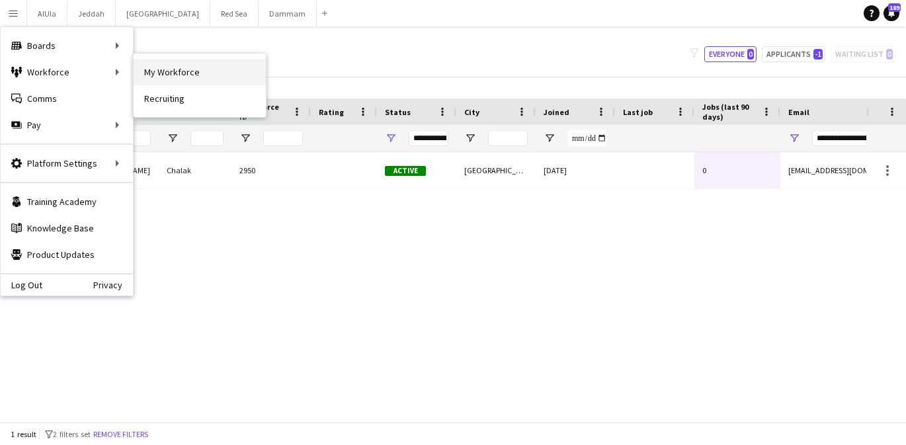
click at [163, 73] on link "My Workforce" at bounding box center [200, 72] width 132 height 26
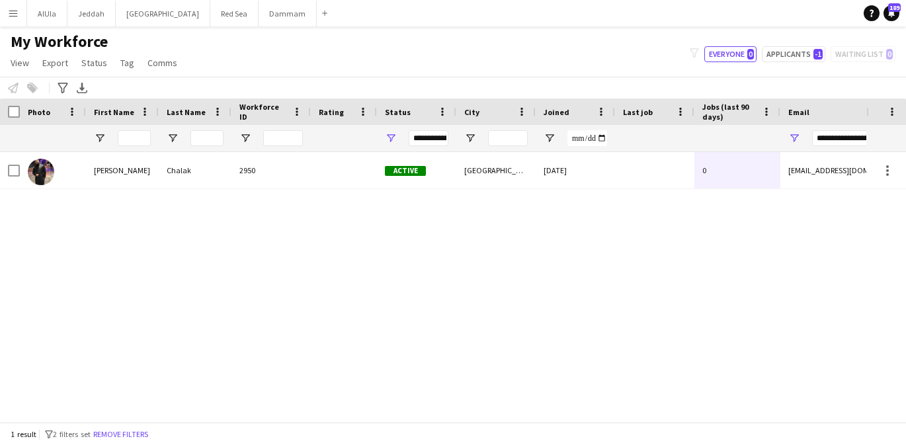
type input "**********"
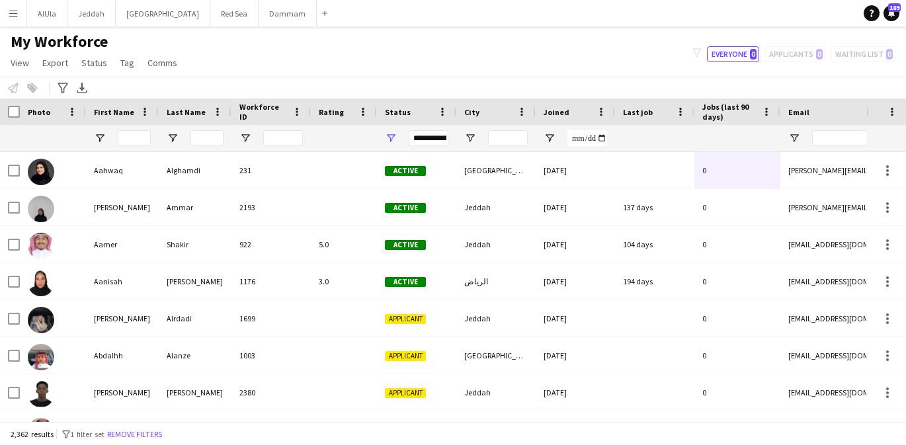
click at [13, 12] on app-icon "Menu" at bounding box center [13, 13] width 11 height 11
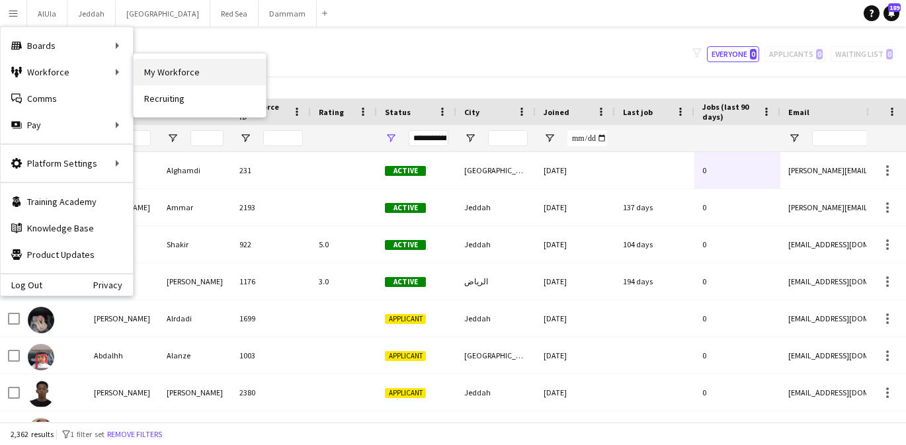
click at [156, 63] on link "My Workforce" at bounding box center [200, 72] width 132 height 26
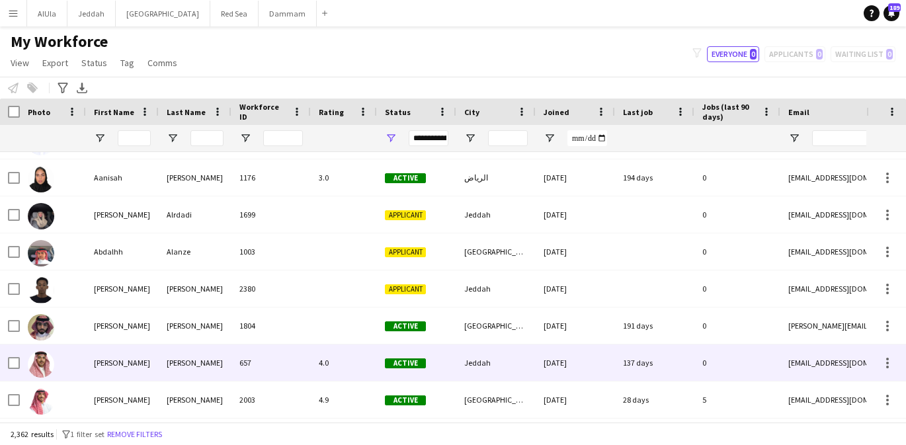
scroll to position [104, 0]
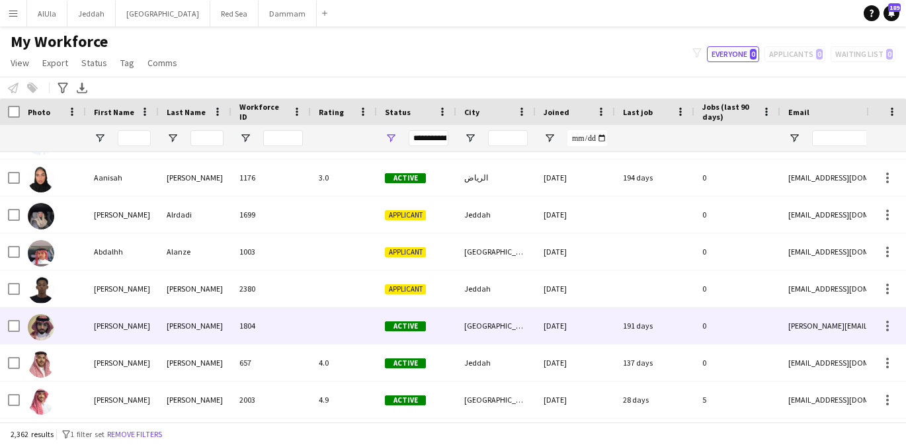
click at [182, 324] on div "[PERSON_NAME]" at bounding box center [195, 326] width 73 height 36
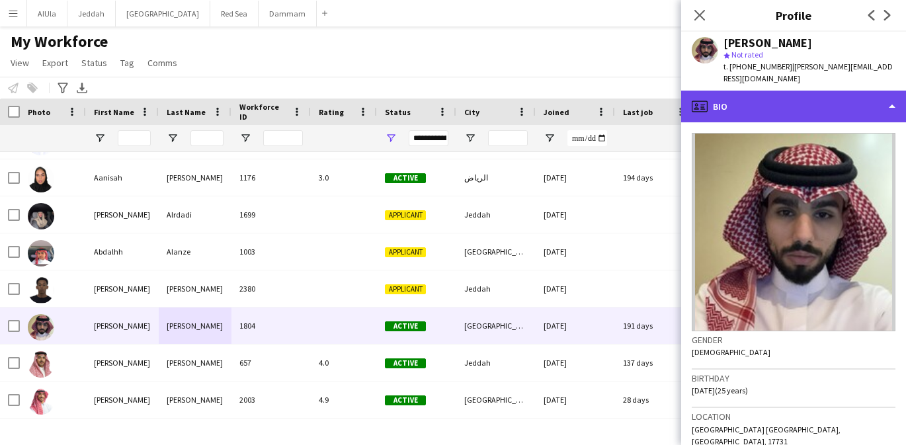
click at [759, 107] on div "profile Bio" at bounding box center [793, 107] width 225 height 32
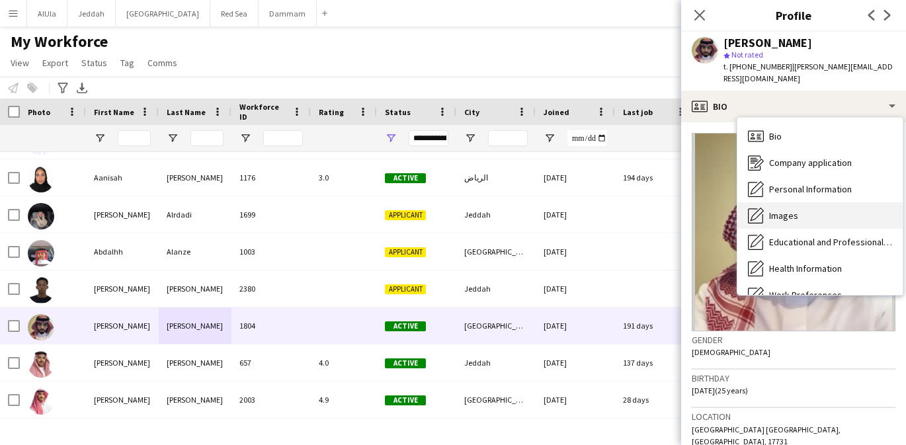
click at [773, 210] on span "Images" at bounding box center [783, 216] width 29 height 12
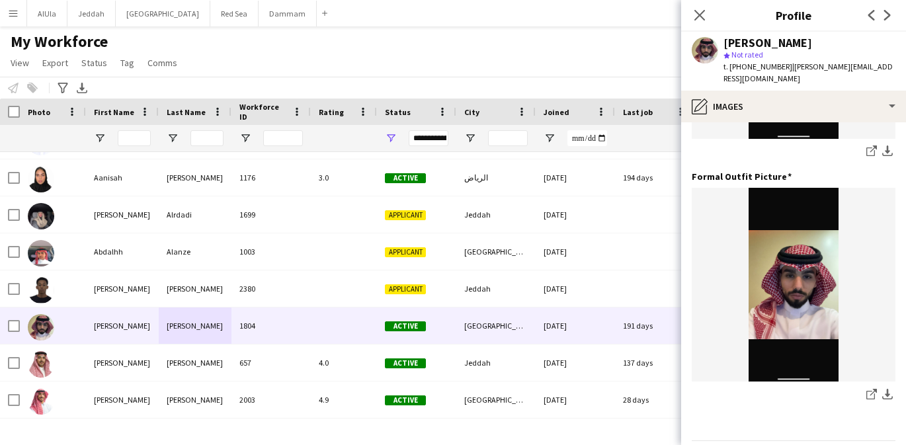
scroll to position [452, 0]
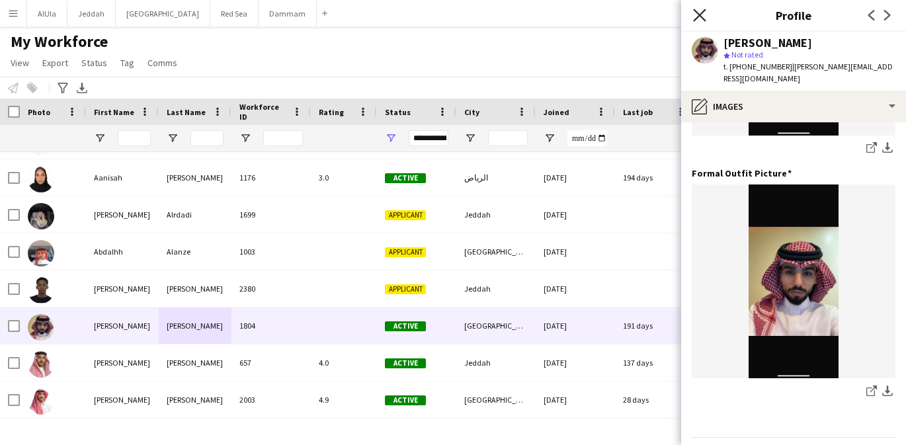
click at [699, 17] on icon "Close pop-in" at bounding box center [699, 15] width 13 height 13
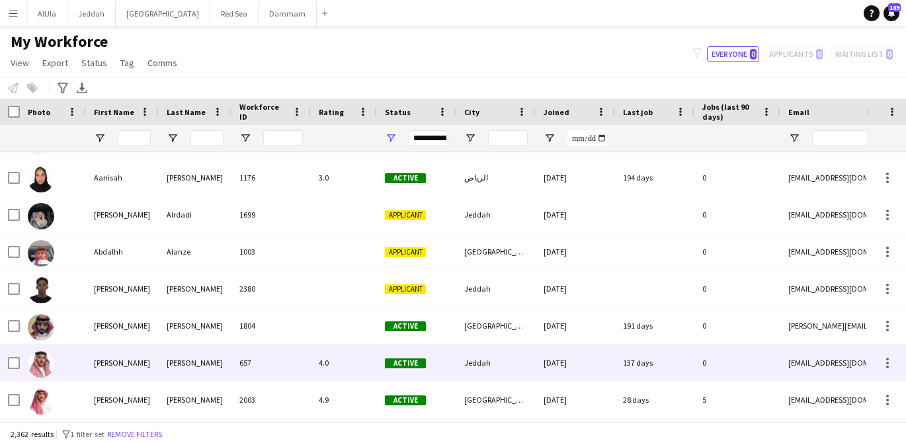
click at [211, 363] on div "[PERSON_NAME]" at bounding box center [195, 363] width 73 height 36
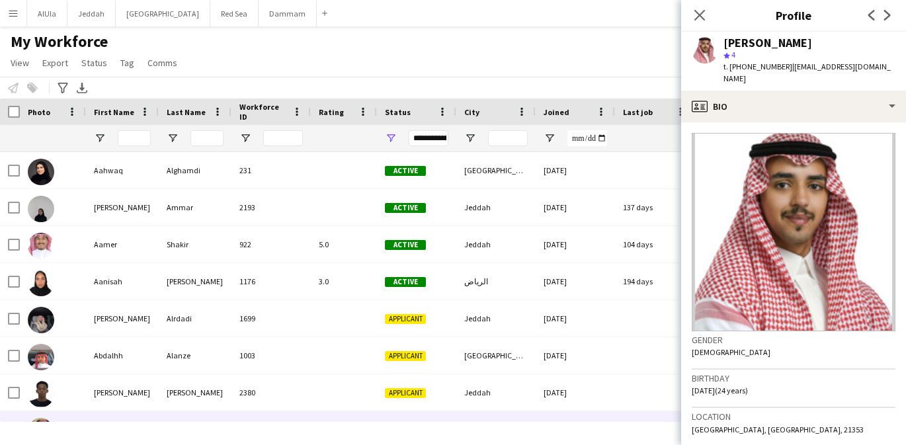
scroll to position [0, 0]
click at [421, 137] on div "**********" at bounding box center [429, 138] width 40 height 16
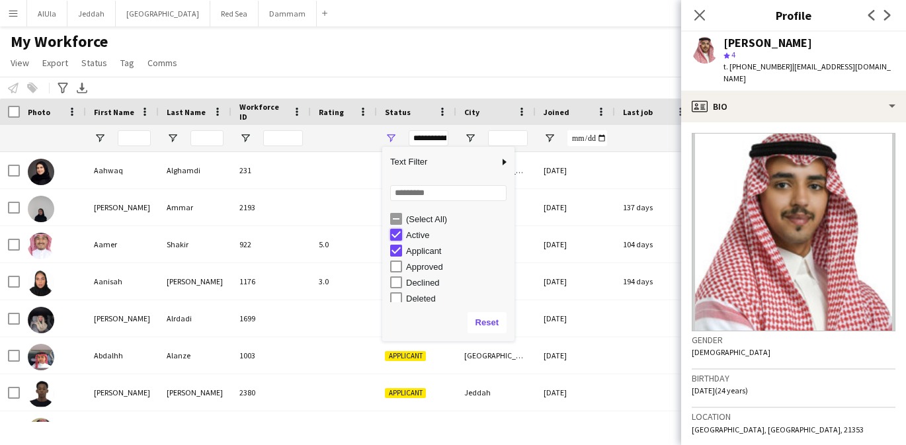
type input "**********"
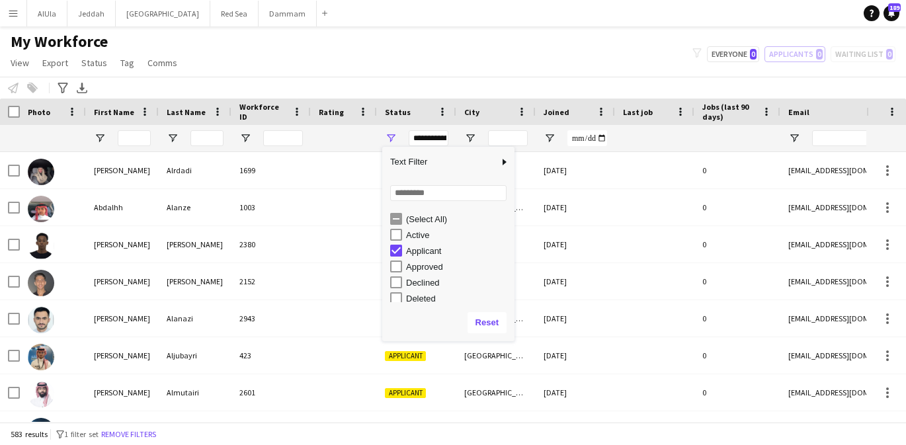
click at [297, 42] on div "My Workforce View Views Default view New view Update view Delete view Edit name…" at bounding box center [453, 54] width 906 height 45
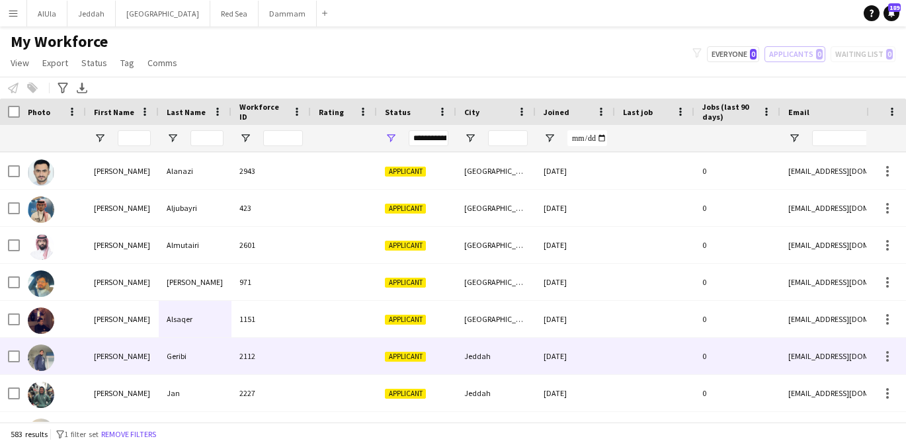
scroll to position [163, 0]
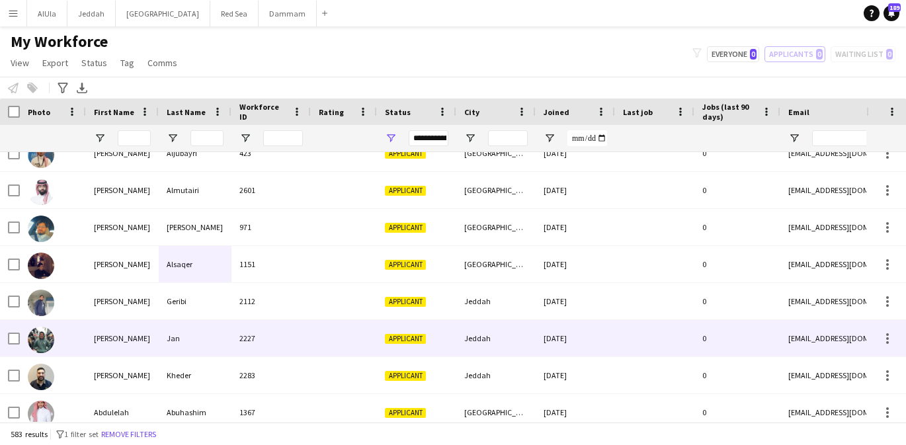
click at [138, 354] on div "[PERSON_NAME]" at bounding box center [122, 338] width 73 height 36
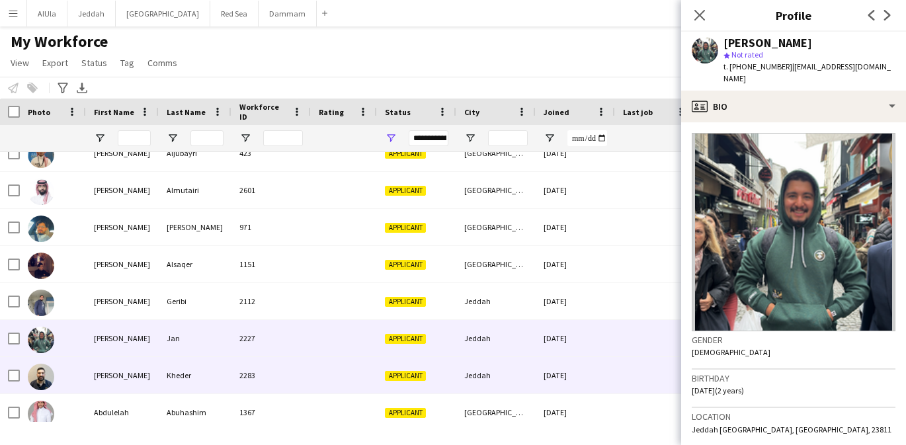
click at [135, 371] on div "[PERSON_NAME]" at bounding box center [122, 375] width 73 height 36
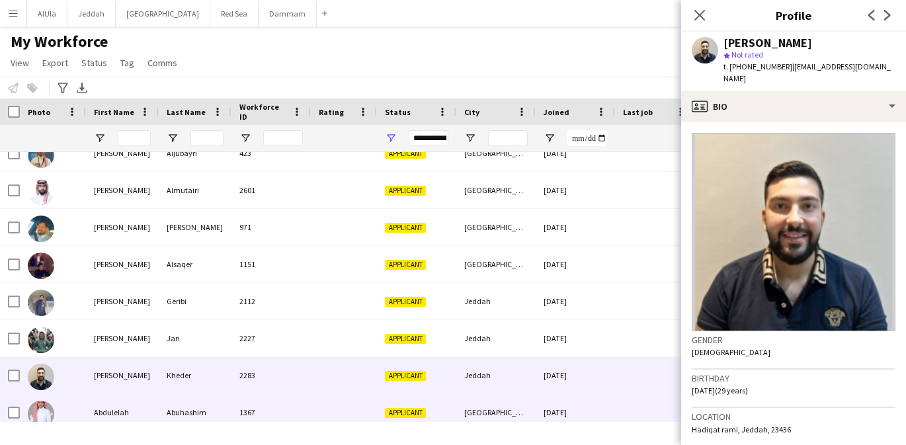
click at [132, 406] on div "Abdulelah" at bounding box center [122, 412] width 73 height 36
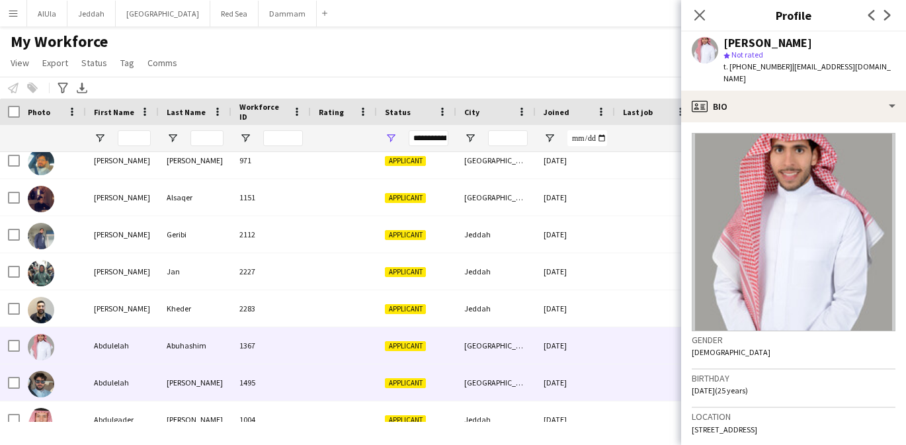
click at [133, 387] on div "Abdulelah" at bounding box center [122, 382] width 73 height 36
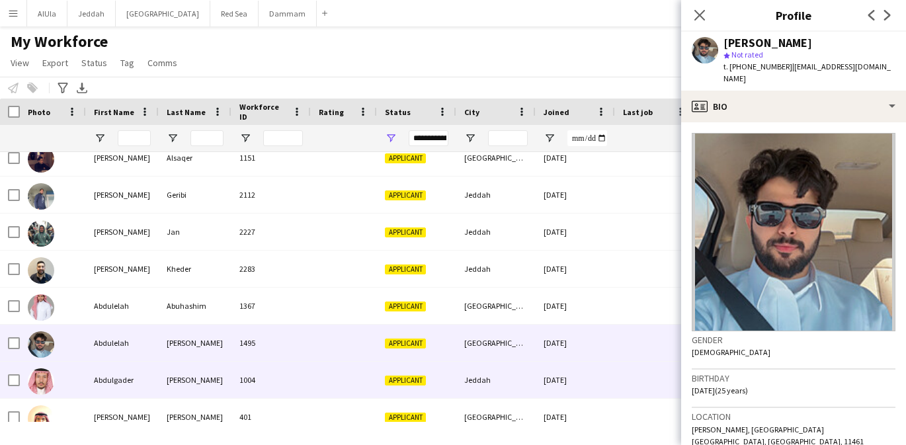
click at [133, 387] on div "Abdulgader" at bounding box center [122, 380] width 73 height 36
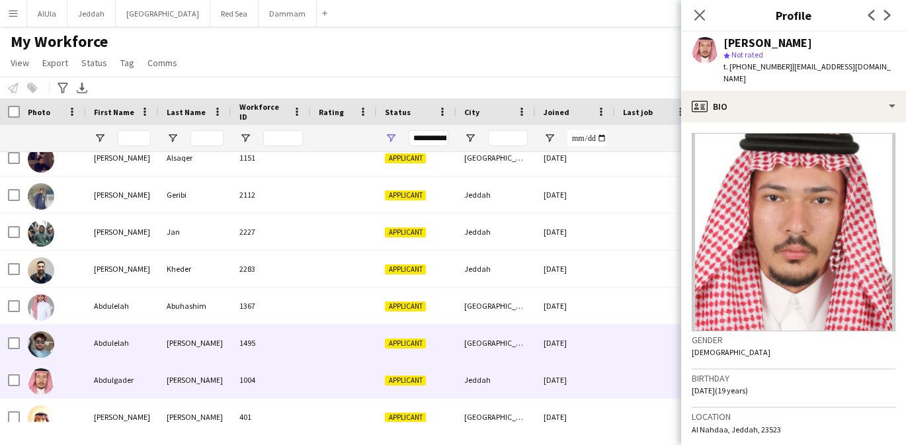
click at [135, 355] on div "Abdulelah" at bounding box center [122, 343] width 73 height 36
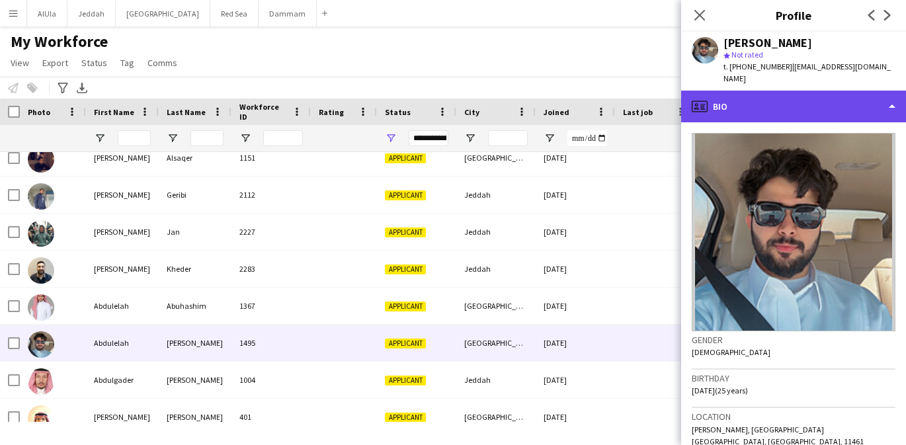
click at [767, 95] on div "profile Bio" at bounding box center [793, 107] width 225 height 32
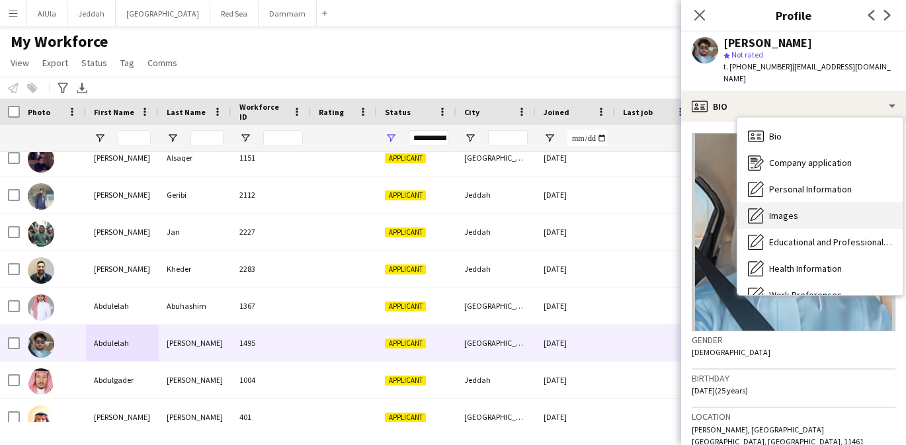
click at [772, 210] on span "Images" at bounding box center [783, 216] width 29 height 12
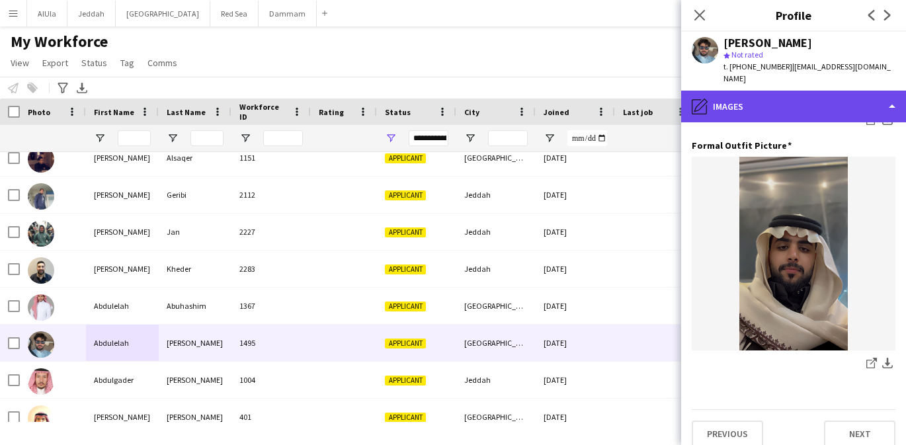
click at [786, 99] on div "pencil4 Images" at bounding box center [793, 107] width 225 height 32
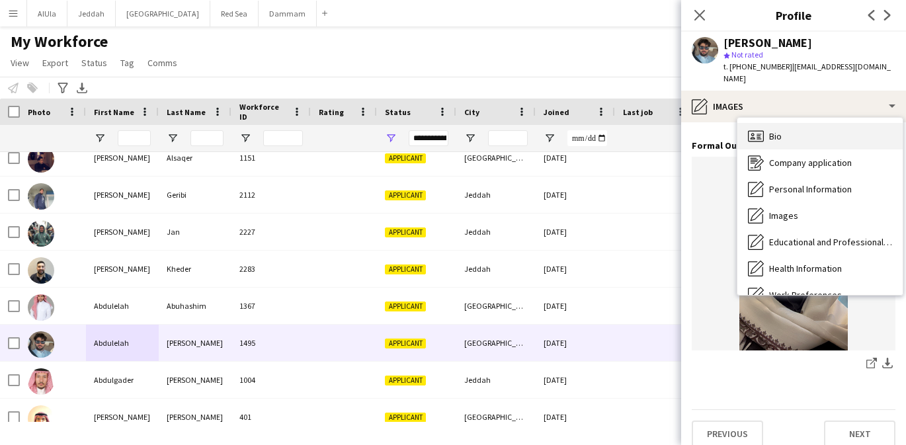
click at [782, 127] on div "Bio Bio" at bounding box center [819, 136] width 165 height 26
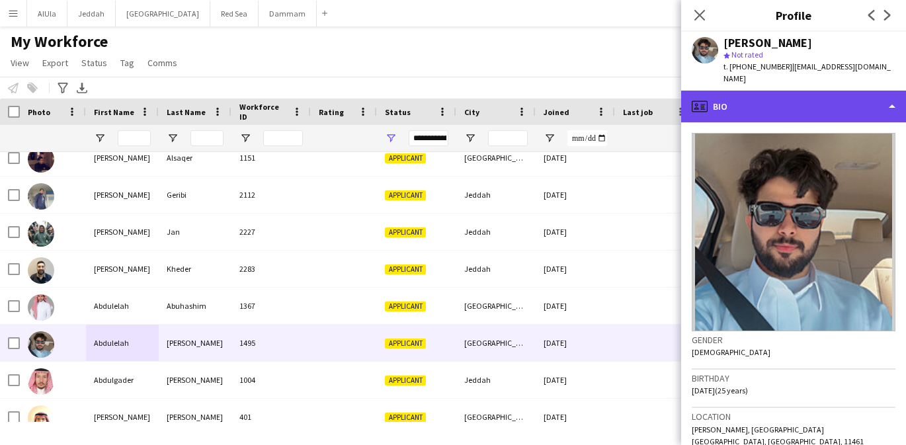
click at [760, 91] on div "profile Bio" at bounding box center [793, 107] width 225 height 32
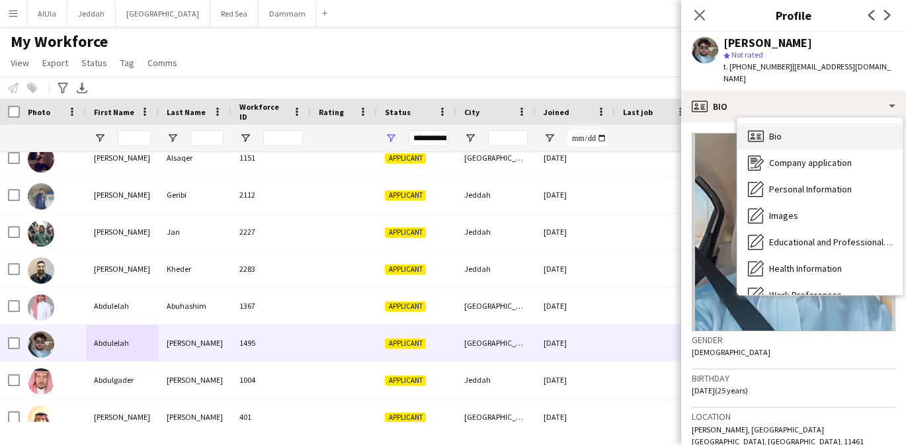
click at [770, 130] on span "Bio" at bounding box center [775, 136] width 13 height 12
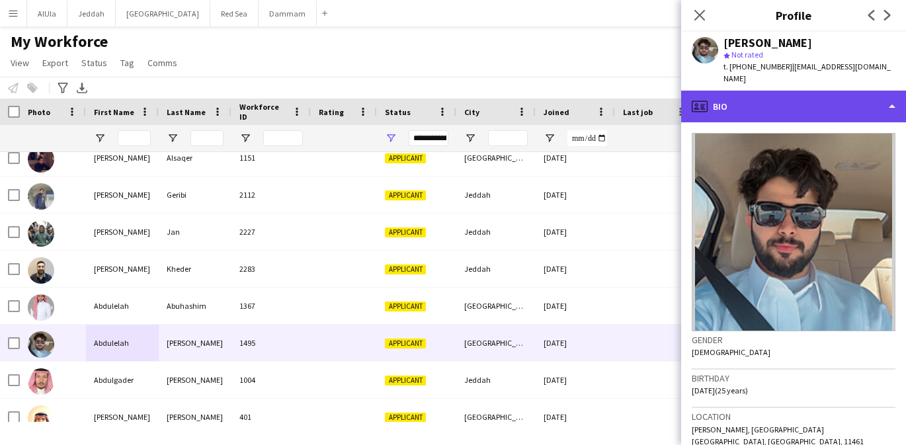
click at [757, 91] on div "profile Bio" at bounding box center [793, 107] width 225 height 32
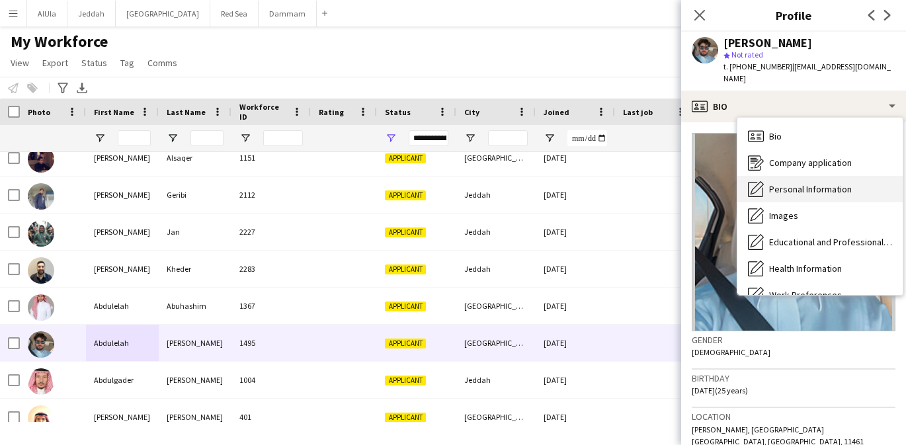
click at [780, 183] on span "Personal Information" at bounding box center [810, 189] width 83 height 12
